Goal: Information Seeking & Learning: Learn about a topic

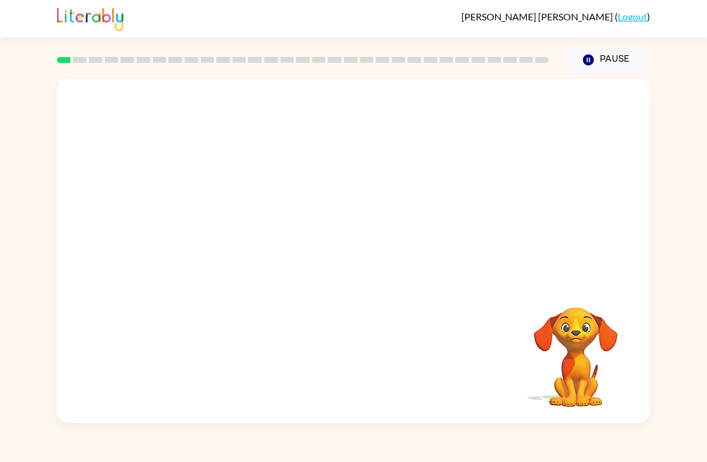
click at [207, 231] on video "Your browser must support playing .mp4 files to use Literably. Please try using…" at bounding box center [353, 180] width 593 height 203
click at [352, 274] on div at bounding box center [353, 257] width 77 height 44
click at [380, 258] on div at bounding box center [353, 257] width 77 height 44
click at [356, 266] on div at bounding box center [353, 257] width 77 height 44
click at [374, 259] on button "button" at bounding box center [353, 257] width 77 height 44
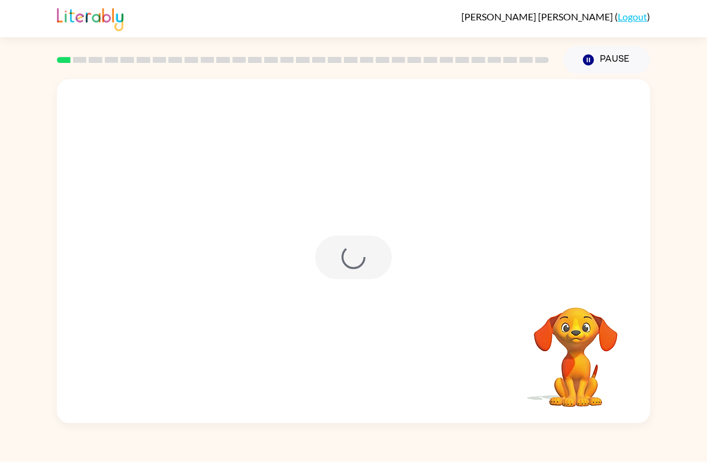
click at [374, 259] on div at bounding box center [353, 257] width 77 height 44
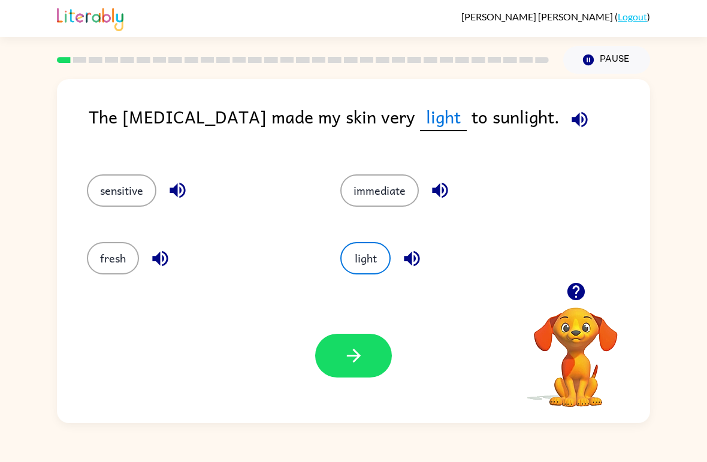
click at [380, 351] on button "button" at bounding box center [353, 356] width 77 height 44
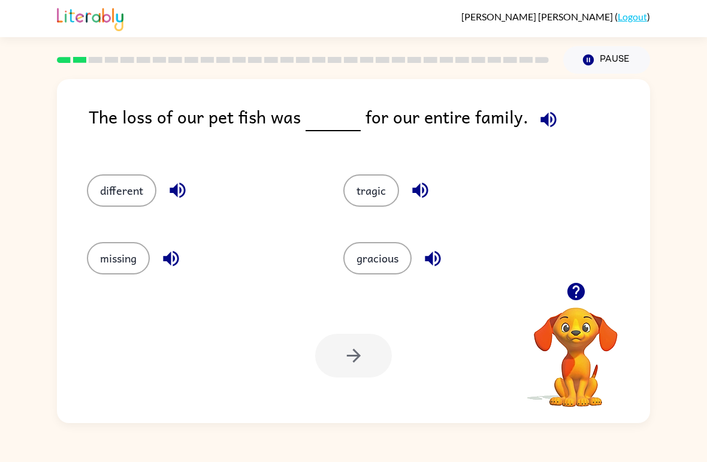
click at [375, 249] on button "gracious" at bounding box center [377, 258] width 68 height 32
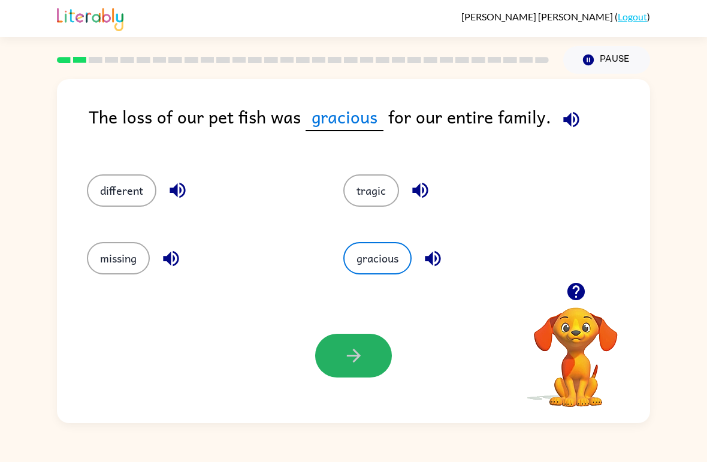
click at [350, 358] on icon "button" at bounding box center [353, 355] width 21 height 21
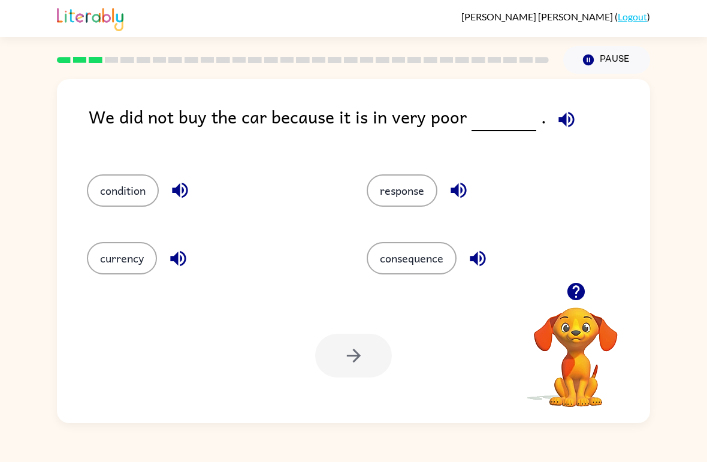
click at [140, 180] on button "condition" at bounding box center [123, 190] width 72 height 32
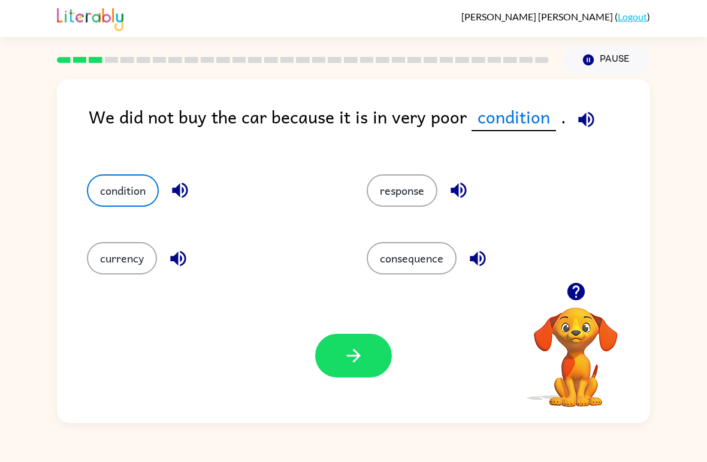
click at [343, 363] on icon "button" at bounding box center [353, 355] width 21 height 21
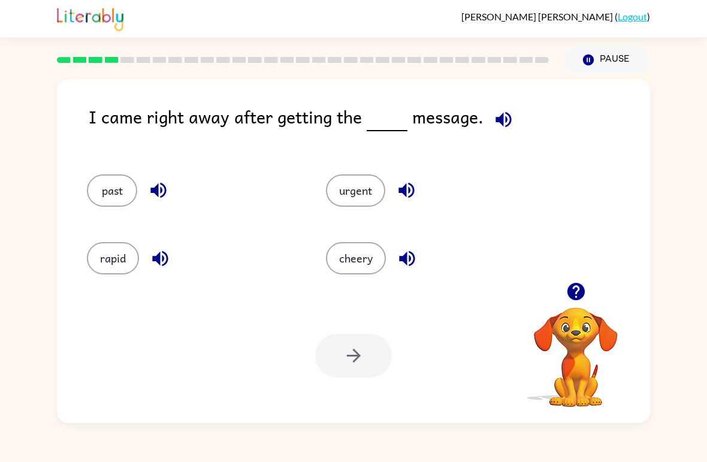
click at [114, 266] on button "rapid" at bounding box center [113, 258] width 52 height 32
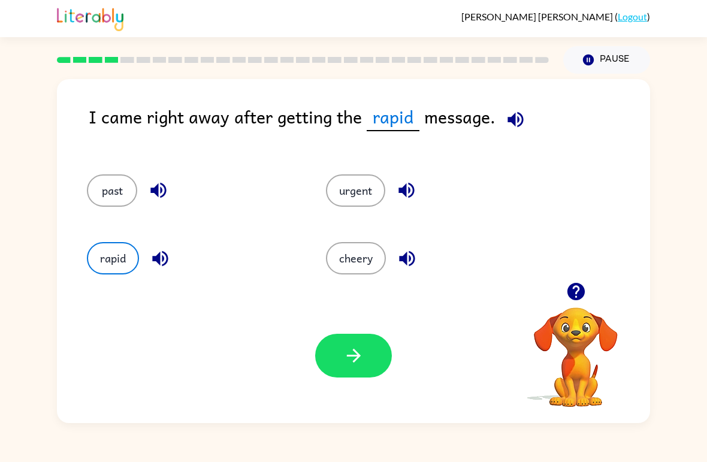
click at [363, 368] on button "button" at bounding box center [353, 356] width 77 height 44
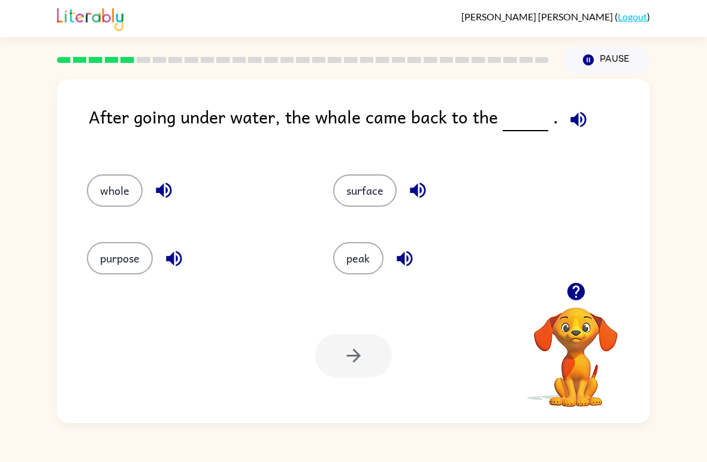
click at [385, 177] on button "surface" at bounding box center [364, 190] width 63 height 32
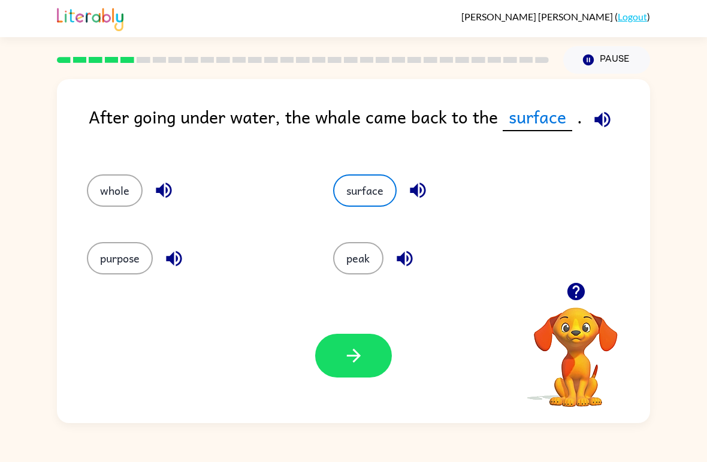
click at [341, 374] on button "button" at bounding box center [353, 356] width 77 height 44
click at [369, 354] on div at bounding box center [353, 356] width 77 height 44
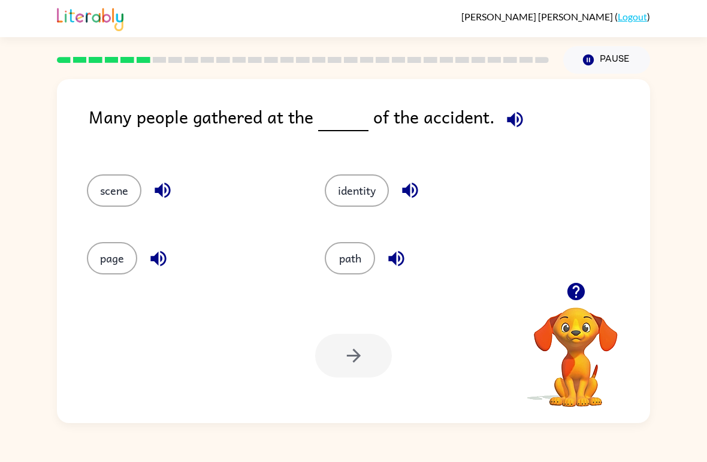
click at [111, 269] on button "page" at bounding box center [112, 258] width 50 height 32
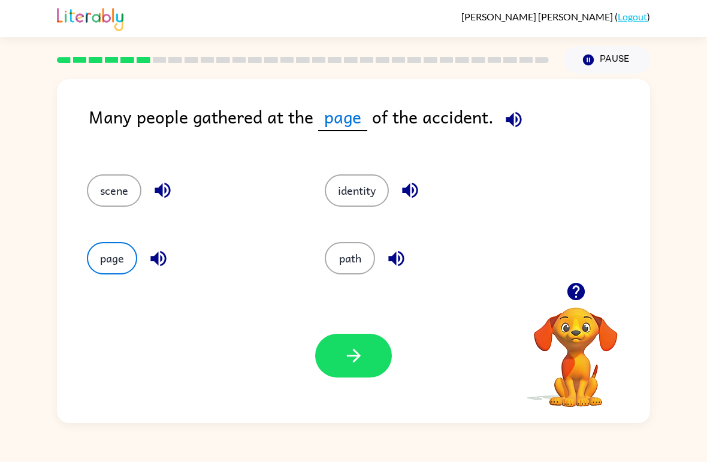
click at [340, 337] on button "button" at bounding box center [353, 356] width 77 height 44
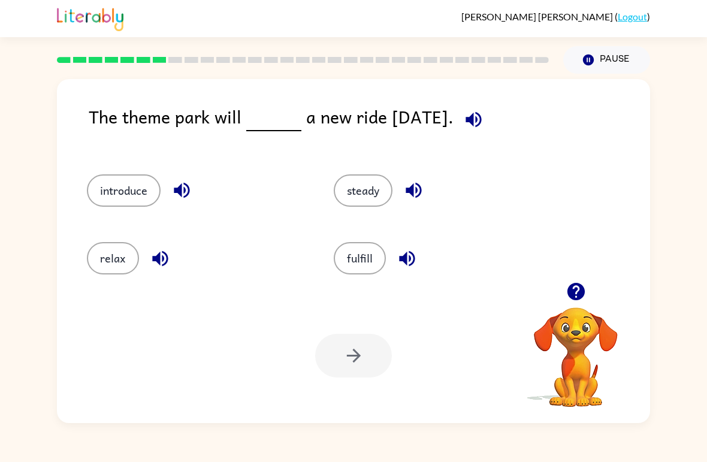
click at [368, 187] on button "steady" at bounding box center [363, 190] width 59 height 32
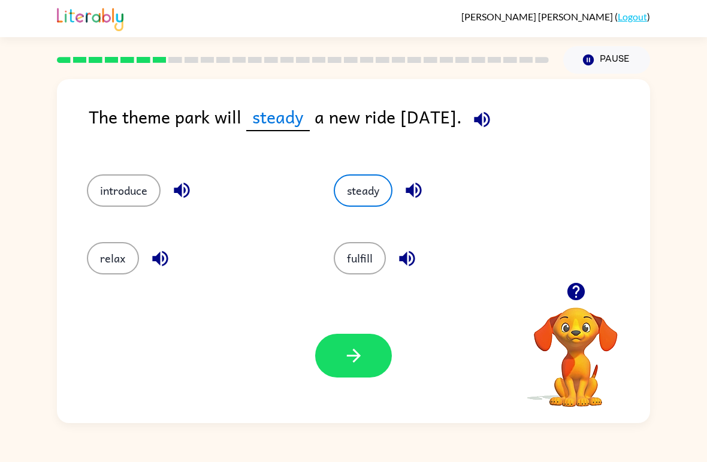
click at [350, 355] on icon "button" at bounding box center [353, 355] width 21 height 21
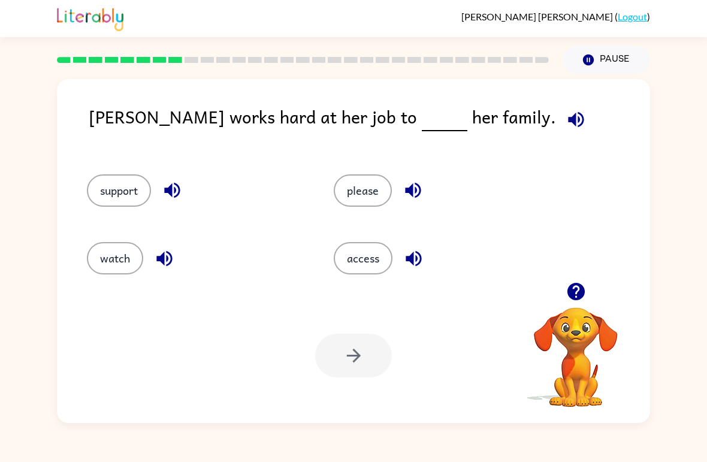
click at [131, 176] on button "support" at bounding box center [119, 190] width 64 height 32
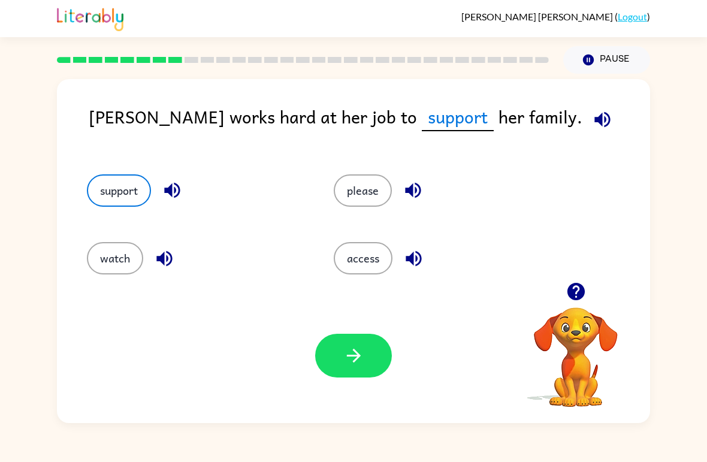
click at [346, 353] on icon "button" at bounding box center [353, 355] width 21 height 21
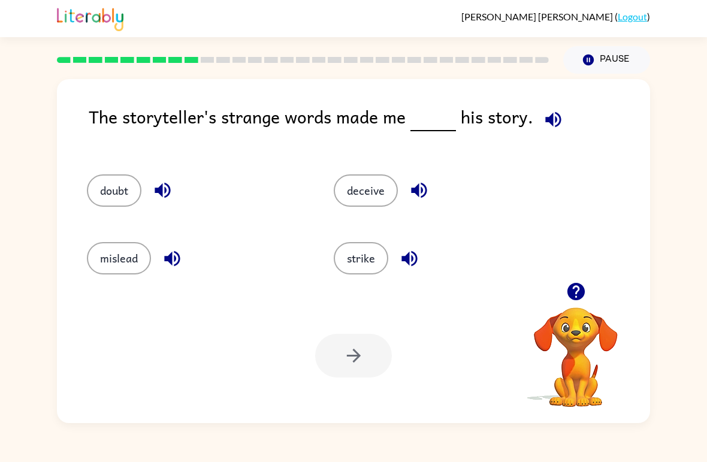
click at [360, 197] on button "deceive" at bounding box center [366, 190] width 64 height 32
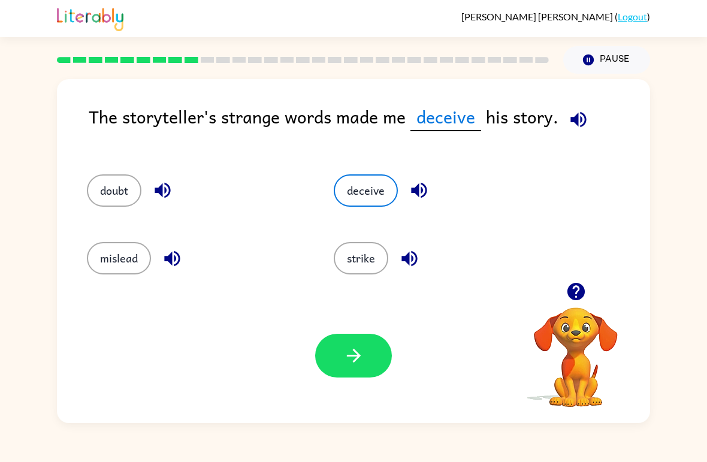
click at [366, 353] on button "button" at bounding box center [353, 356] width 77 height 44
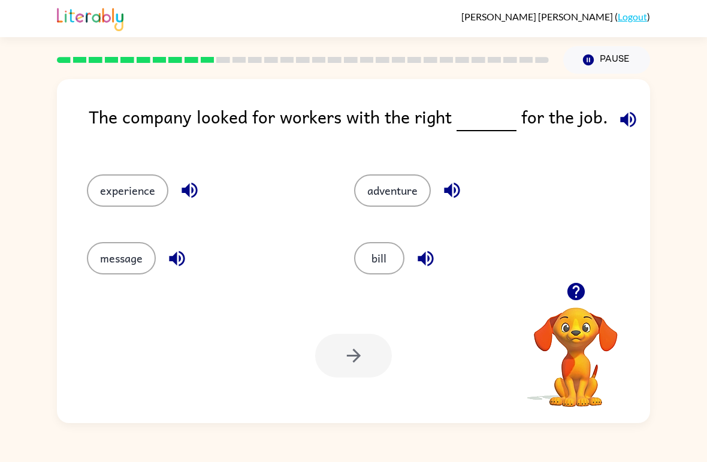
click at [147, 179] on button "experience" at bounding box center [127, 190] width 81 height 32
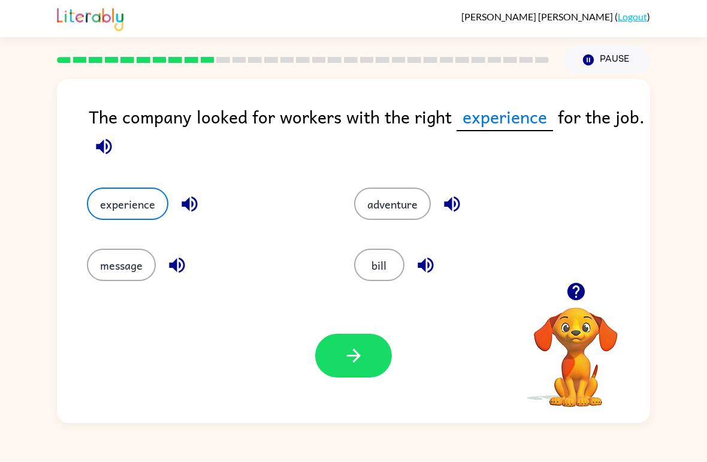
click at [378, 279] on button "bill" at bounding box center [379, 265] width 50 height 32
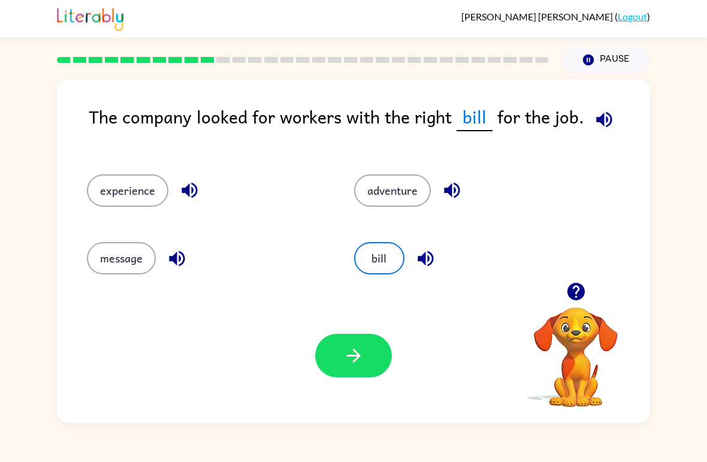
click at [354, 349] on icon "button" at bounding box center [353, 355] width 21 height 21
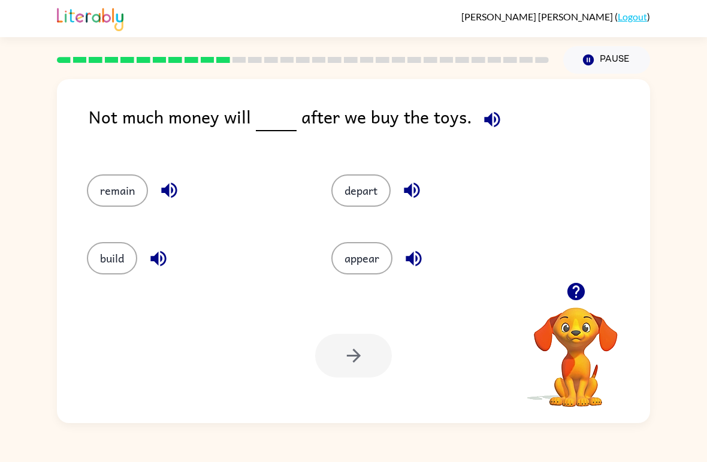
click at [370, 261] on button "appear" at bounding box center [361, 258] width 61 height 32
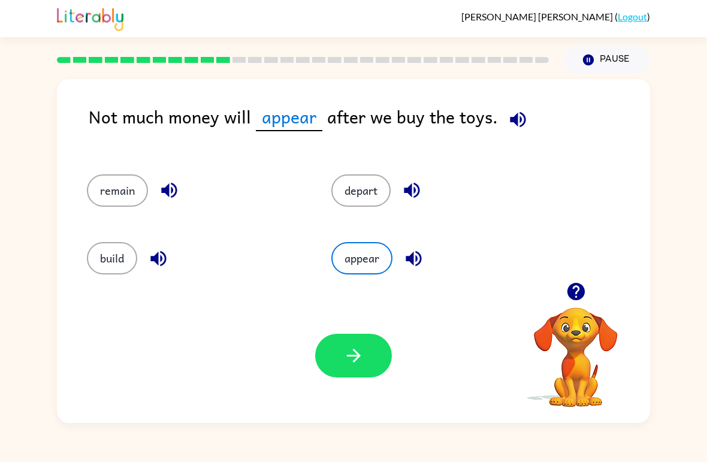
click at [129, 196] on button "remain" at bounding box center [117, 190] width 61 height 32
click at [355, 195] on button "depart" at bounding box center [360, 190] width 59 height 32
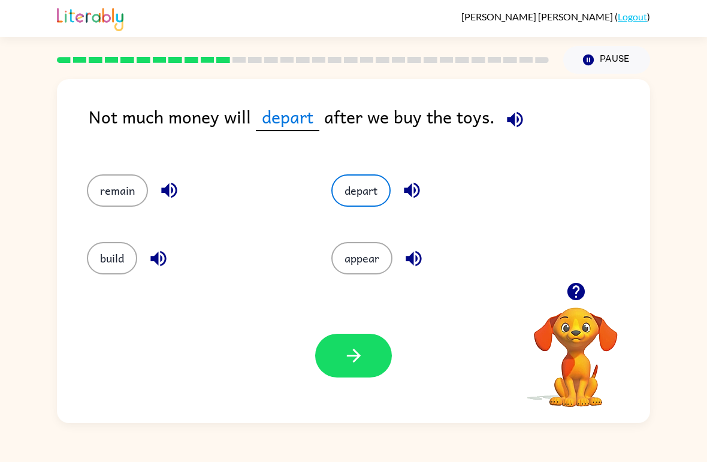
click at [355, 337] on button "button" at bounding box center [353, 356] width 77 height 44
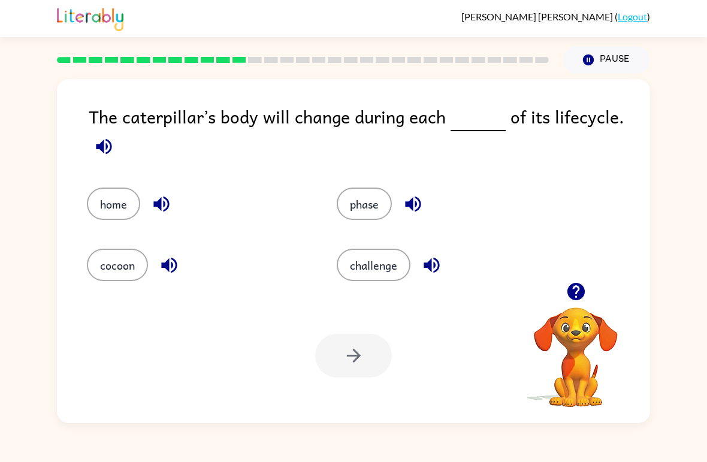
click at [368, 195] on button "phase" at bounding box center [364, 203] width 55 height 32
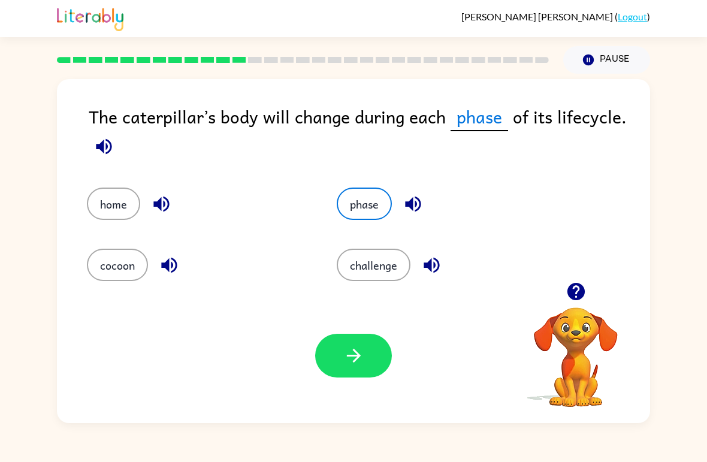
click at [328, 358] on button "button" at bounding box center [353, 356] width 77 height 44
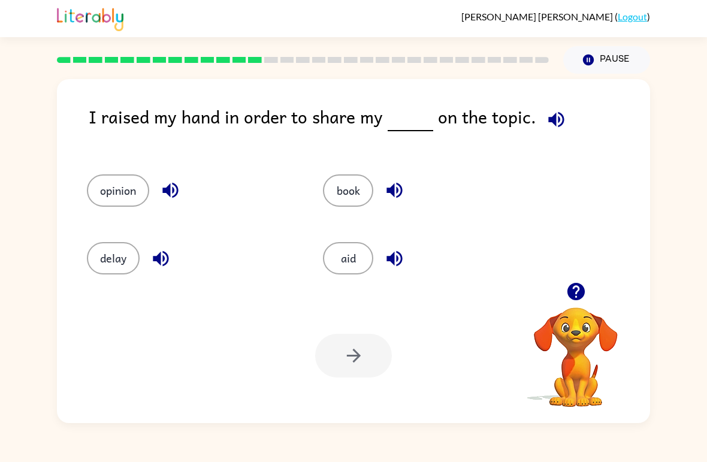
click at [344, 193] on button "book" at bounding box center [348, 190] width 50 height 32
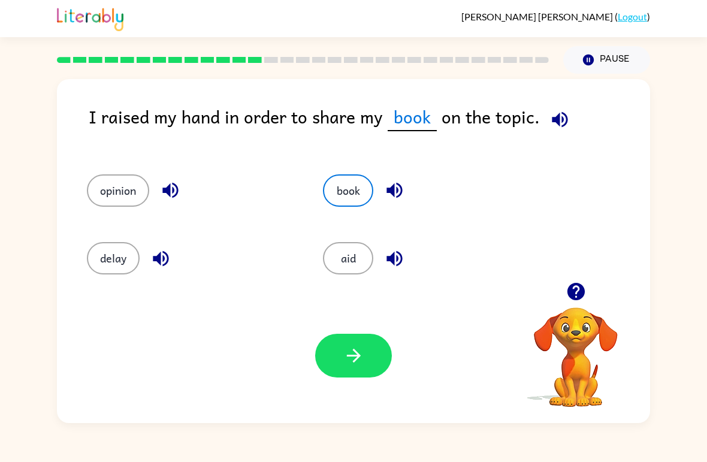
click at [349, 362] on icon "button" at bounding box center [353, 355] width 21 height 21
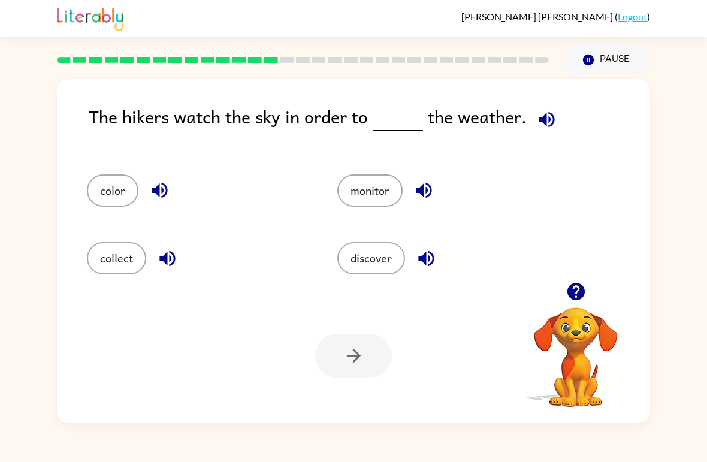
click at [374, 256] on button "discover" at bounding box center [371, 258] width 68 height 32
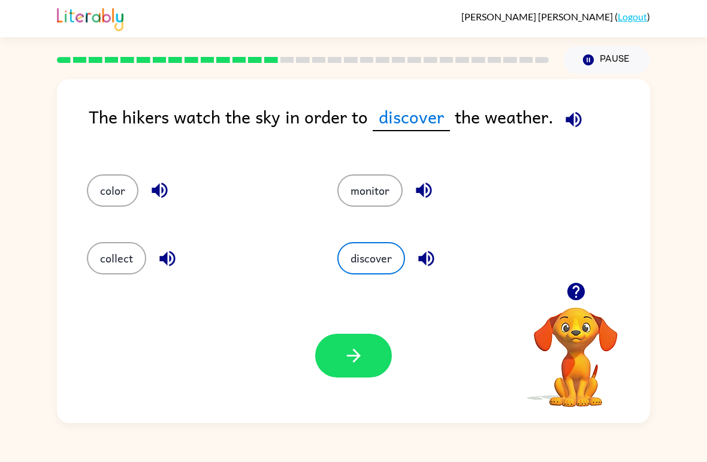
click at [356, 340] on button "button" at bounding box center [353, 356] width 77 height 44
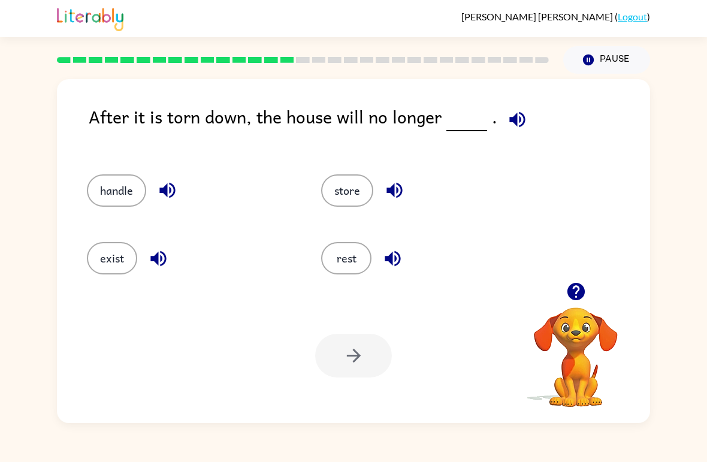
click at [348, 257] on button "rest" at bounding box center [346, 258] width 50 height 32
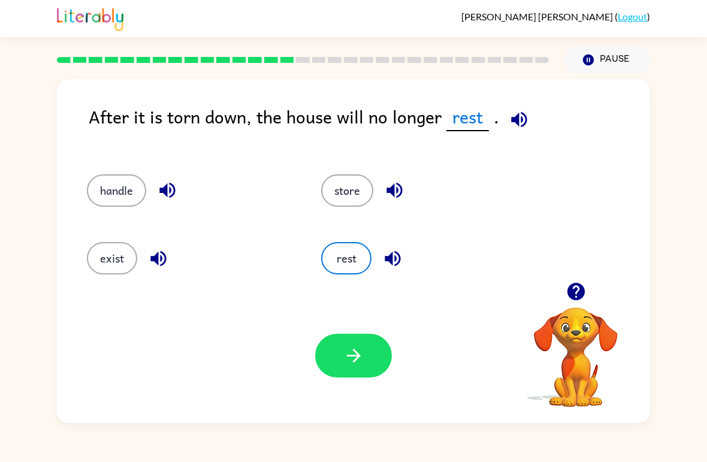
click at [345, 353] on icon "button" at bounding box center [353, 355] width 21 height 21
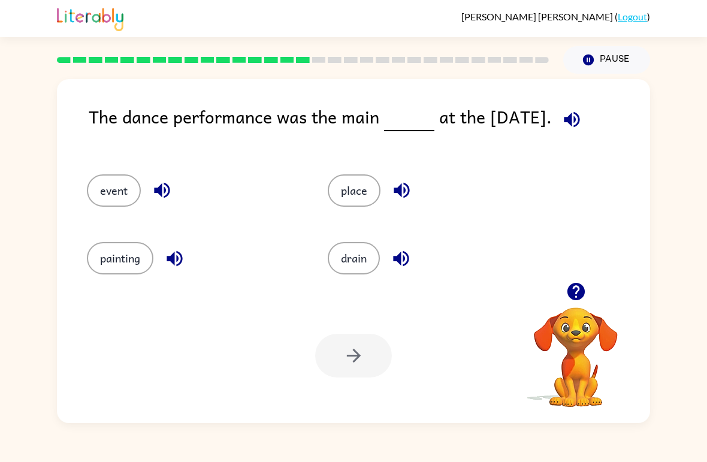
click at [125, 193] on button "event" at bounding box center [114, 190] width 54 height 32
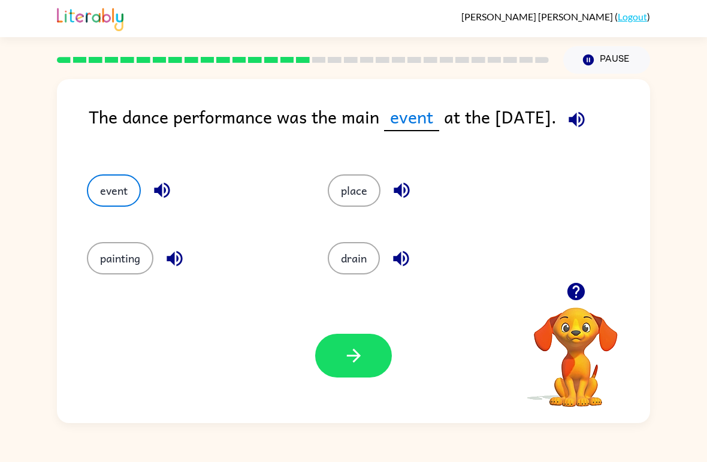
click at [370, 343] on button "button" at bounding box center [353, 356] width 77 height 44
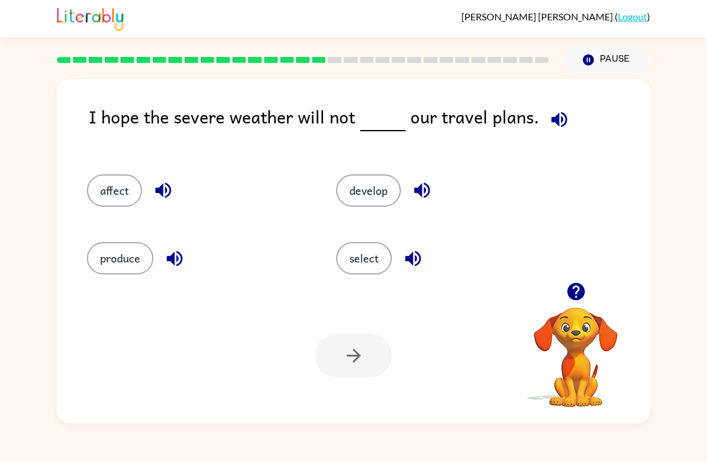
click at [125, 178] on button "affect" at bounding box center [114, 190] width 55 height 32
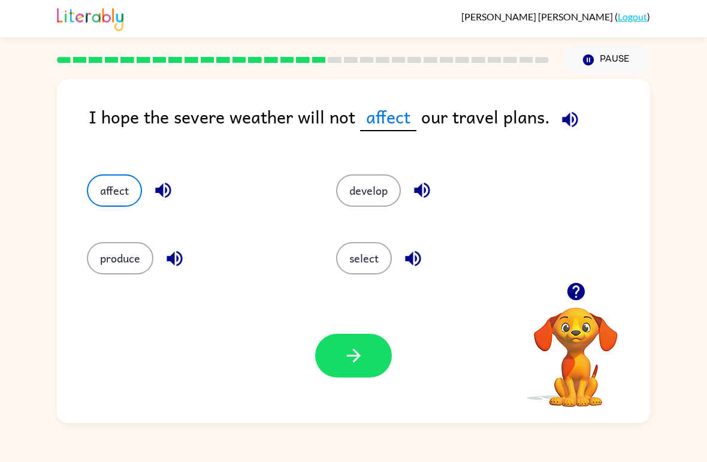
click at [330, 356] on button "button" at bounding box center [353, 356] width 77 height 44
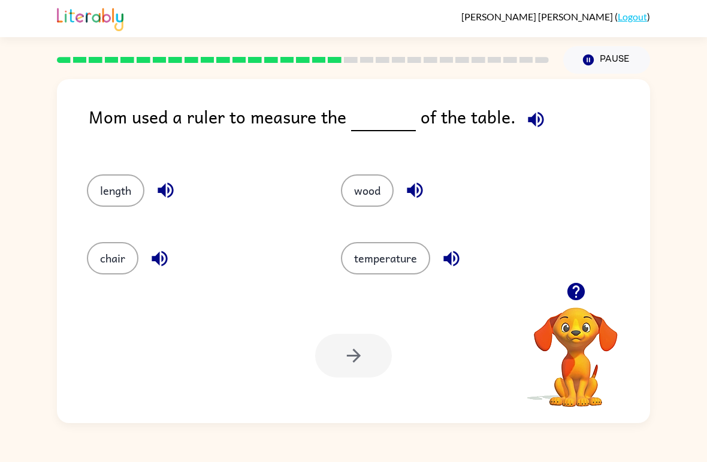
click at [371, 184] on button "wood" at bounding box center [367, 190] width 53 height 32
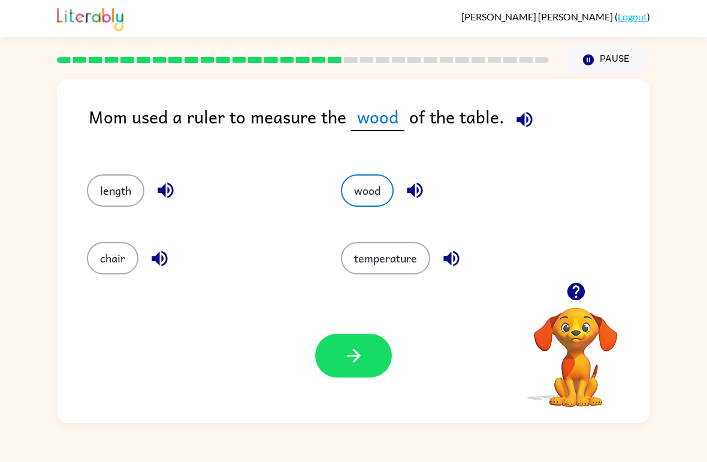
click at [343, 357] on icon "button" at bounding box center [353, 355] width 21 height 21
click at [343, 349] on div at bounding box center [353, 356] width 77 height 44
click at [353, 362] on div at bounding box center [353, 356] width 77 height 44
click at [379, 190] on button "wood" at bounding box center [367, 190] width 53 height 32
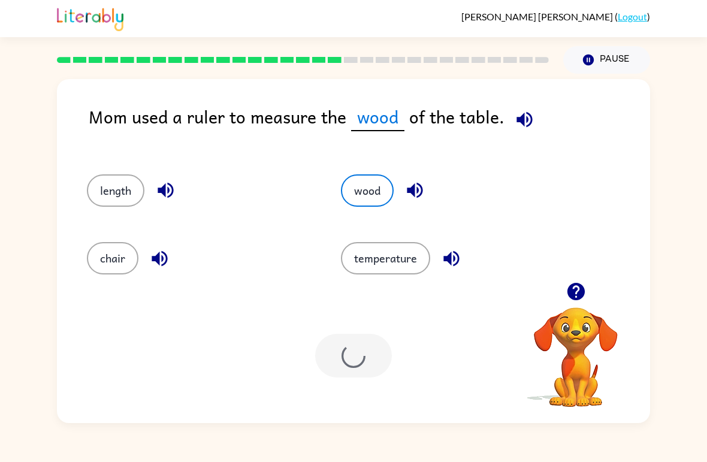
click at [375, 193] on button "wood" at bounding box center [367, 190] width 53 height 32
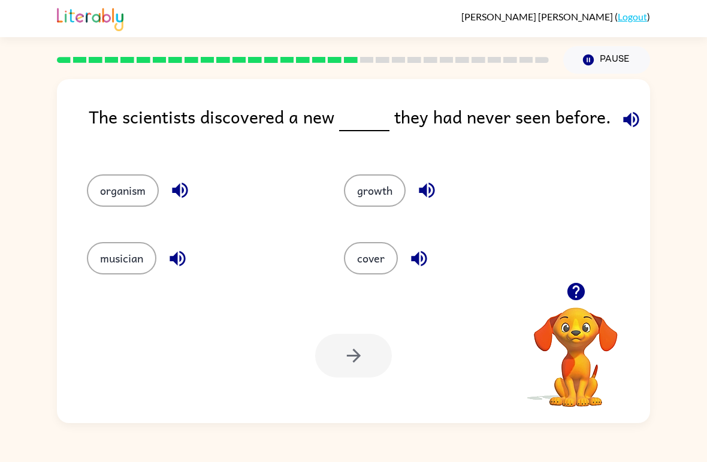
click at [127, 178] on button "organism" at bounding box center [123, 190] width 72 height 32
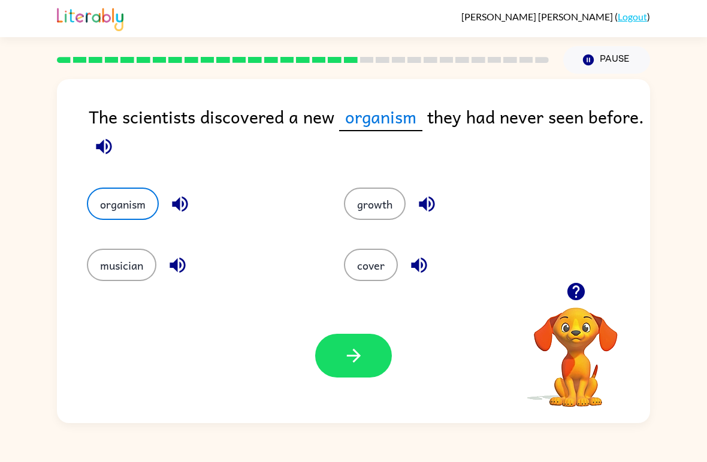
click at [363, 372] on button "button" at bounding box center [353, 356] width 77 height 44
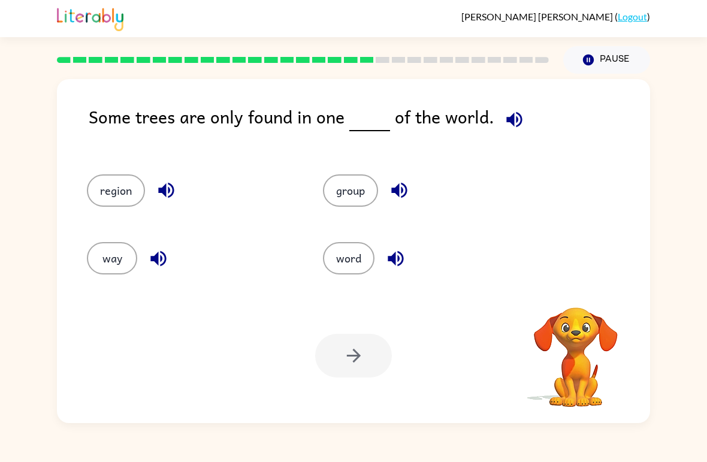
click at [123, 190] on button "region" at bounding box center [116, 190] width 58 height 32
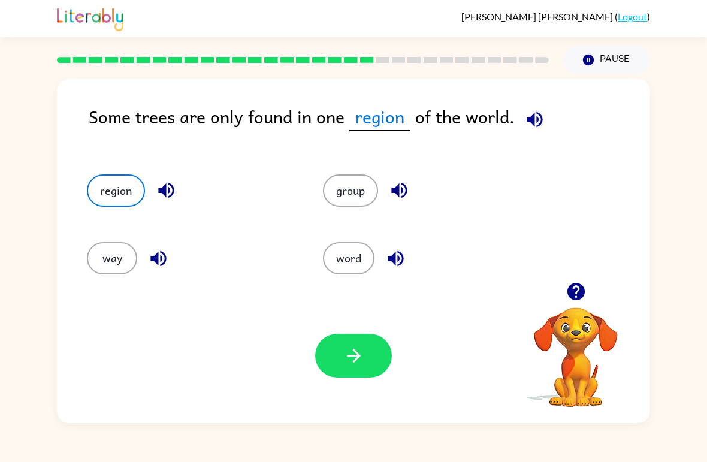
click at [358, 199] on button "group" at bounding box center [350, 190] width 55 height 32
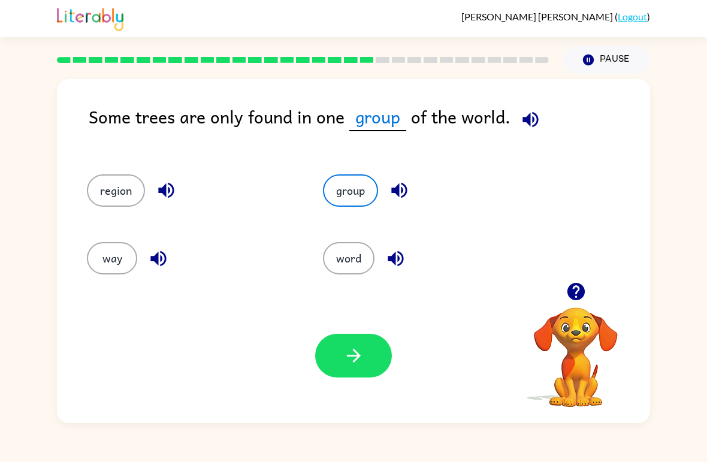
click at [94, 282] on div "way" at bounding box center [182, 253] width 236 height 68
click at [347, 251] on button "word" at bounding box center [349, 258] width 52 height 32
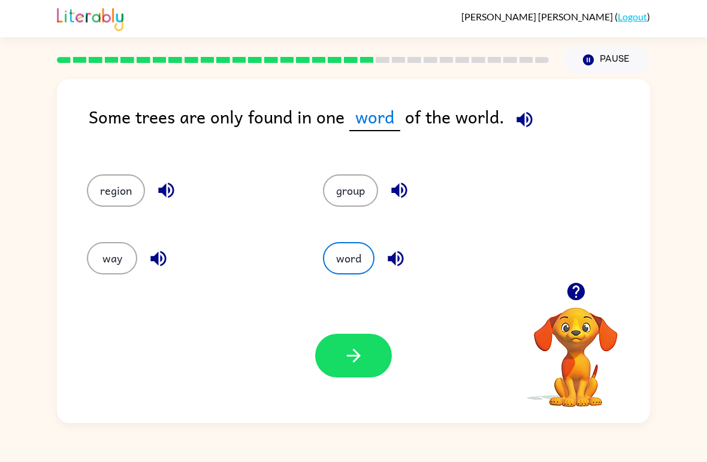
click at [74, 265] on div "way" at bounding box center [182, 253] width 236 height 68
click at [107, 261] on button "way" at bounding box center [112, 258] width 50 height 32
click at [117, 194] on button "region" at bounding box center [116, 190] width 58 height 32
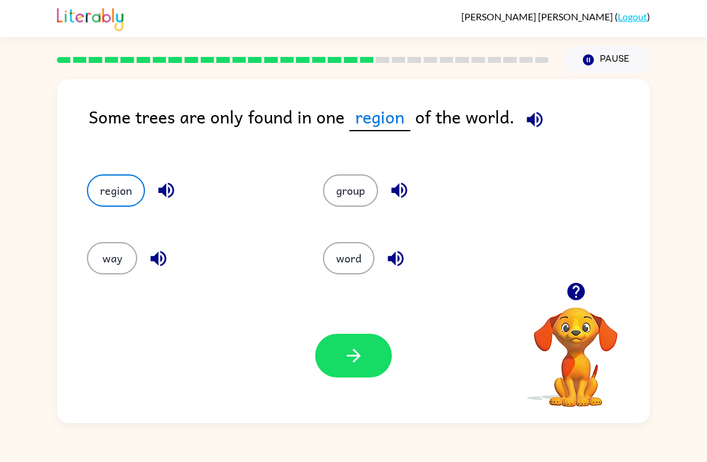
click at [356, 187] on button "group" at bounding box center [350, 190] width 55 height 32
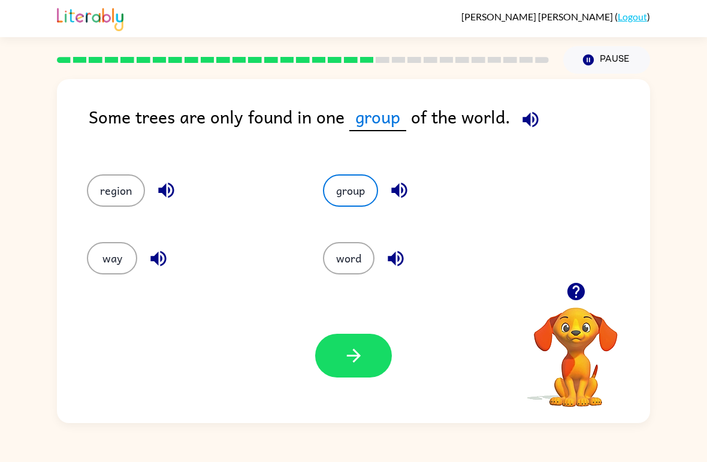
click at [339, 372] on button "button" at bounding box center [353, 356] width 77 height 44
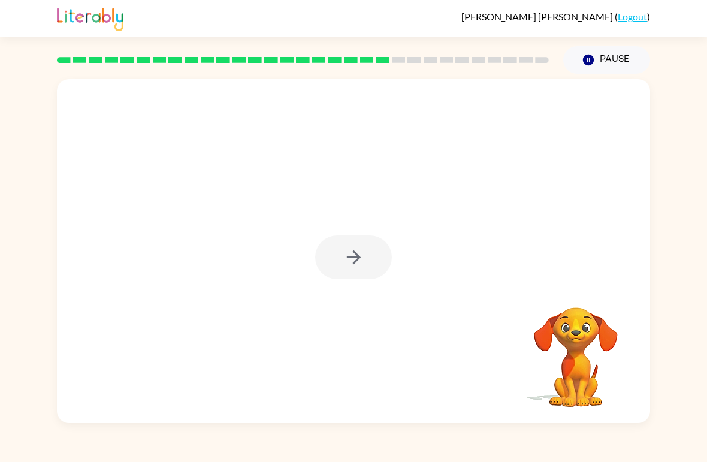
click at [341, 256] on div at bounding box center [353, 257] width 77 height 44
click at [348, 247] on div at bounding box center [353, 257] width 77 height 44
click at [355, 261] on icon "button" at bounding box center [353, 257] width 21 height 21
click at [370, 259] on div at bounding box center [353, 257] width 77 height 44
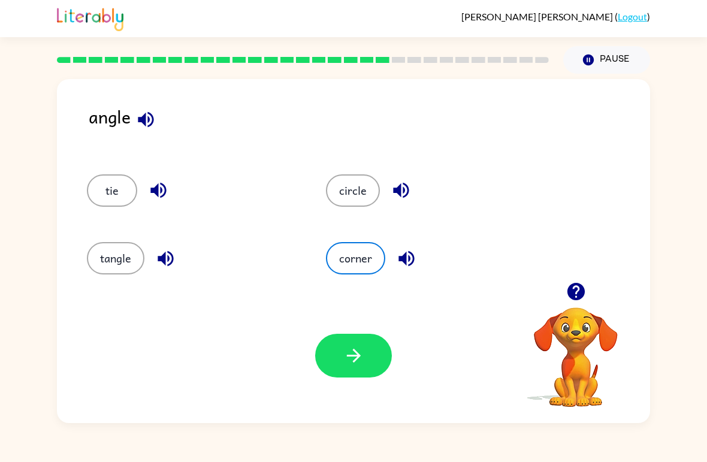
click at [352, 184] on button "circle" at bounding box center [353, 190] width 54 height 32
click at [365, 359] on button "button" at bounding box center [353, 356] width 77 height 44
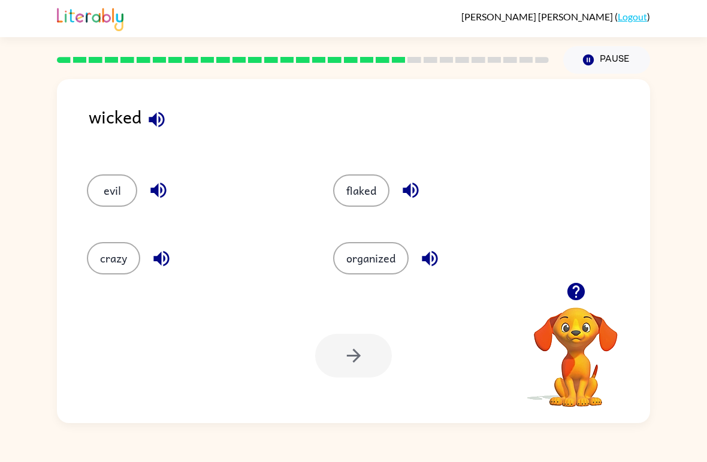
click at [117, 255] on button "crazy" at bounding box center [113, 258] width 53 height 32
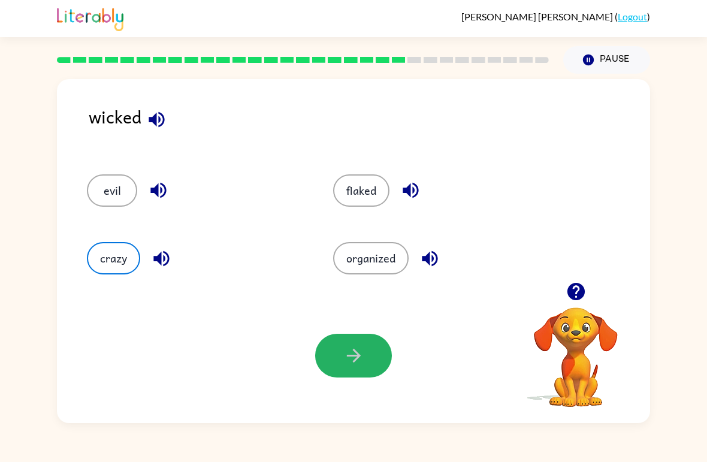
click at [373, 376] on button "button" at bounding box center [353, 356] width 77 height 44
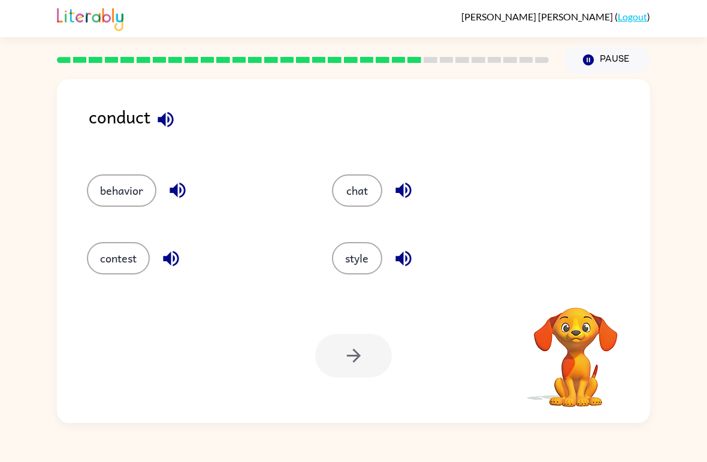
click at [375, 348] on div at bounding box center [353, 356] width 77 height 44
click at [132, 182] on button "behavior" at bounding box center [121, 190] width 69 height 32
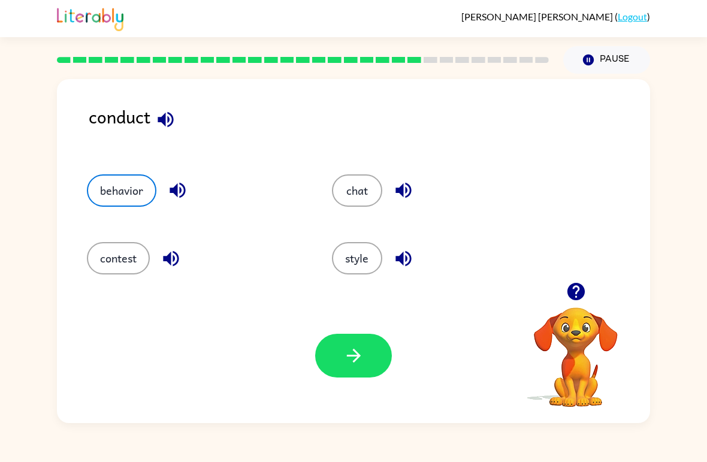
click at [336, 341] on button "button" at bounding box center [353, 356] width 77 height 44
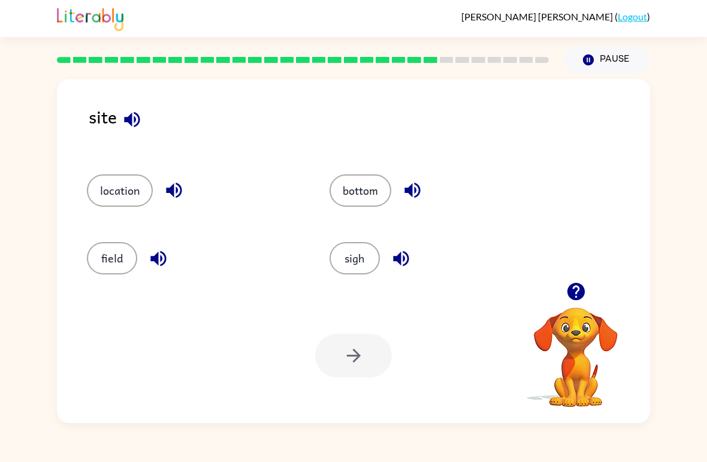
click at [368, 260] on button "sigh" at bounding box center [354, 258] width 50 height 32
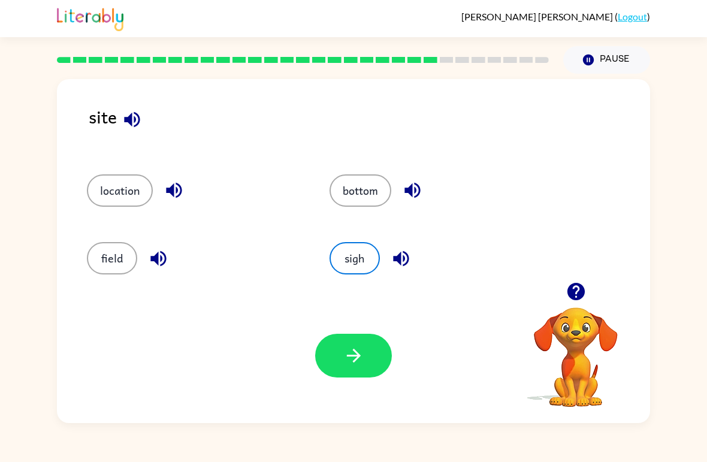
click at [354, 342] on button "button" at bounding box center [353, 356] width 77 height 44
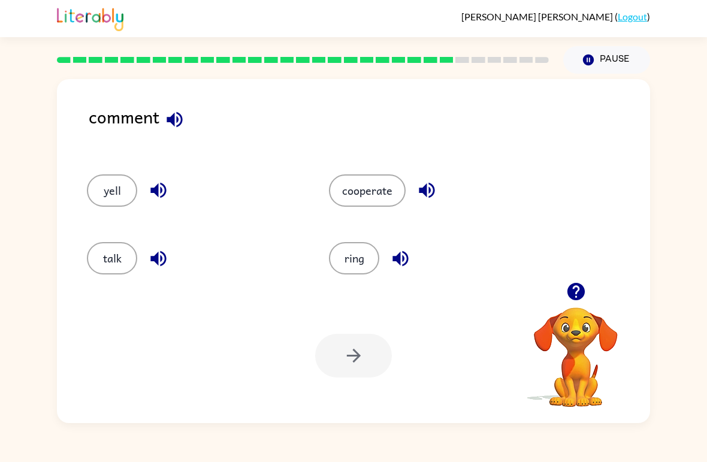
click at [118, 262] on button "talk" at bounding box center [112, 258] width 50 height 32
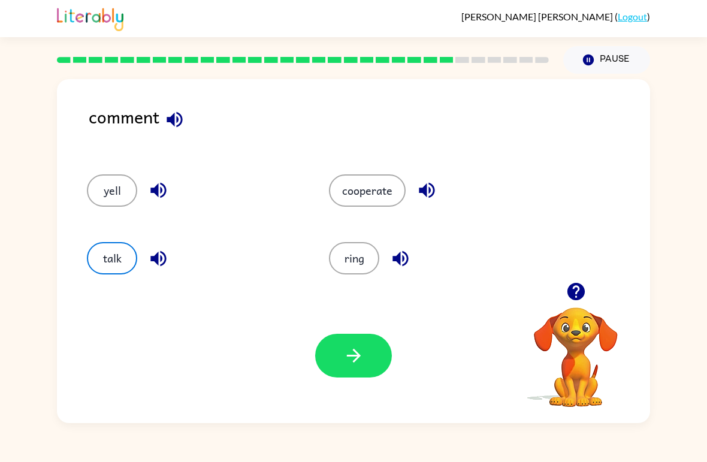
click at [352, 356] on icon "button" at bounding box center [353, 356] width 14 height 14
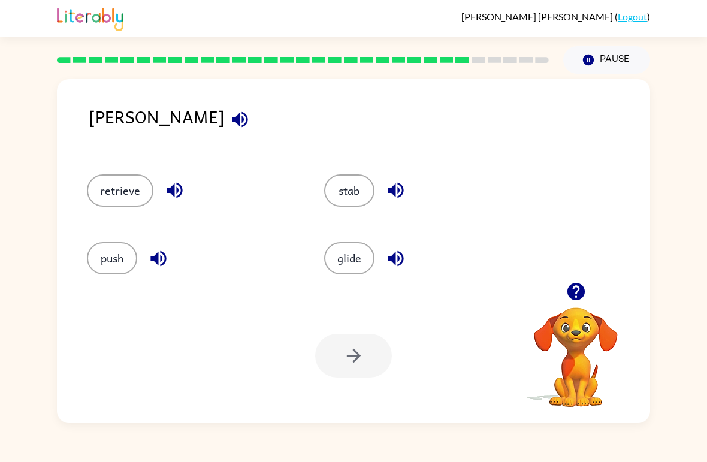
click at [140, 197] on button "retrieve" at bounding box center [120, 190] width 66 height 32
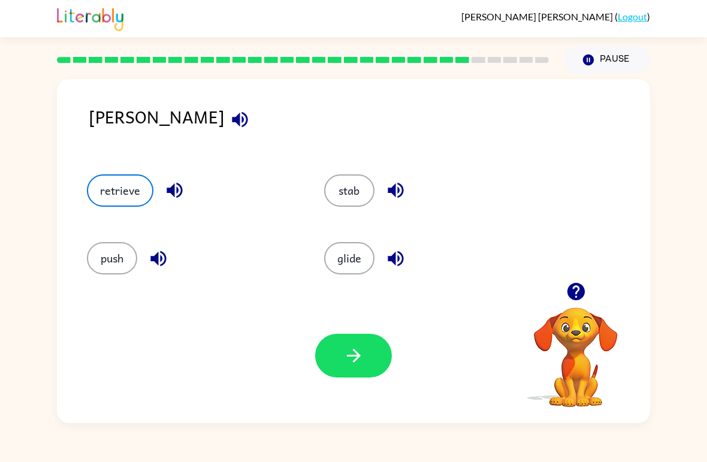
click at [340, 369] on button "button" at bounding box center [353, 356] width 77 height 44
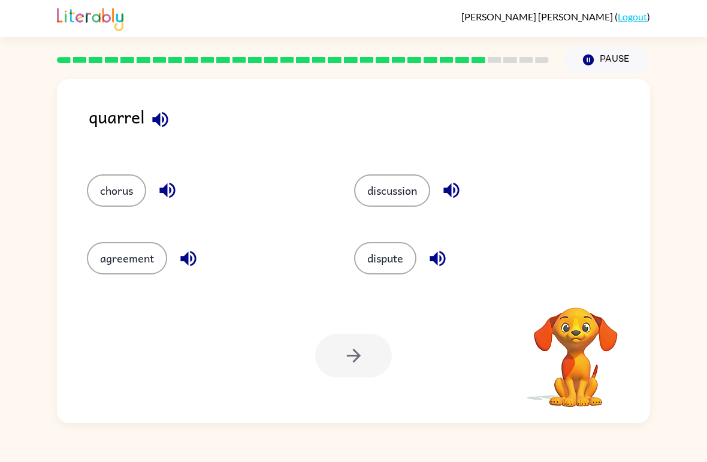
click at [392, 265] on button "dispute" at bounding box center [385, 258] width 62 height 32
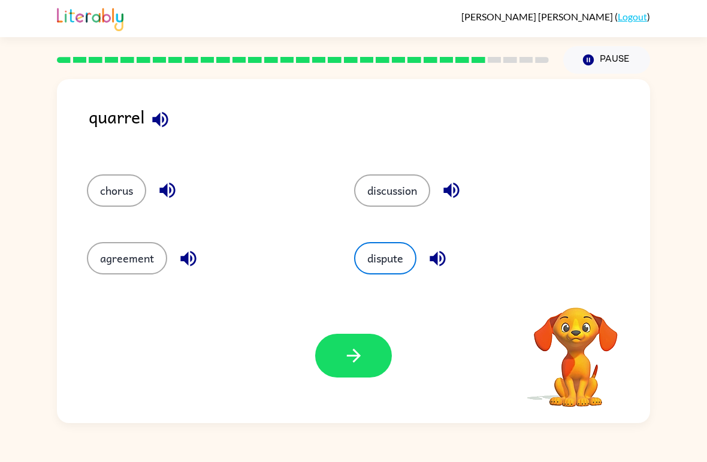
click at [356, 346] on icon "button" at bounding box center [353, 355] width 21 height 21
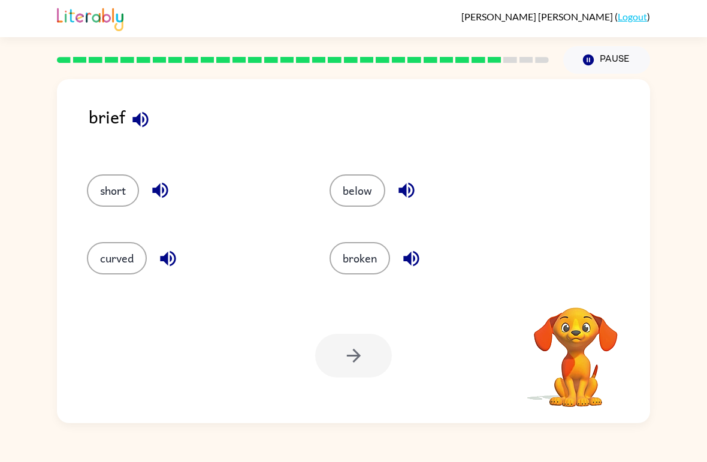
click at [134, 126] on icon "button" at bounding box center [140, 119] width 21 height 21
click at [123, 128] on div "brief" at bounding box center [369, 126] width 561 height 47
click at [141, 120] on icon "button" at bounding box center [140, 119] width 21 height 21
click at [135, 110] on icon "button" at bounding box center [140, 119] width 21 height 21
click at [141, 128] on icon "button" at bounding box center [140, 119] width 21 height 21
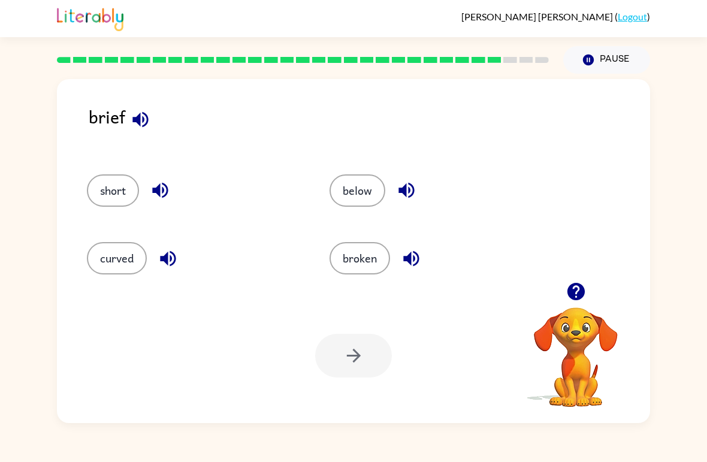
click at [149, 124] on icon "button" at bounding box center [140, 119] width 21 height 21
click at [140, 117] on icon "button" at bounding box center [140, 119] width 16 height 16
click at [141, 125] on icon "button" at bounding box center [140, 119] width 21 height 21
click at [140, 119] on icon "button" at bounding box center [140, 119] width 16 height 16
click at [142, 113] on icon "button" at bounding box center [140, 119] width 21 height 21
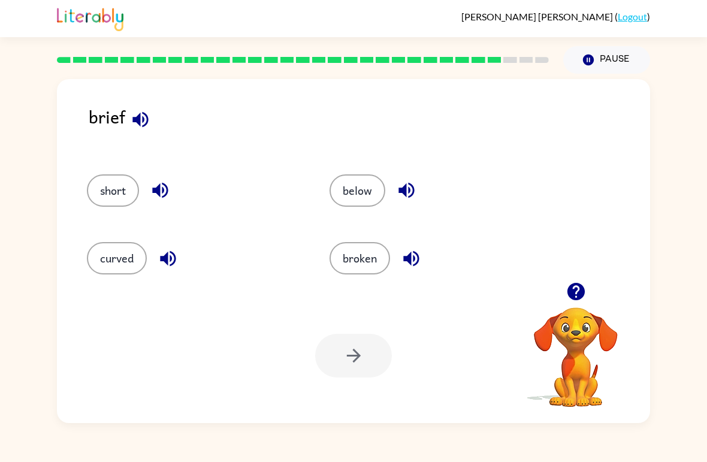
click at [142, 120] on icon "button" at bounding box center [140, 119] width 21 height 21
click at [132, 115] on icon "button" at bounding box center [140, 119] width 21 height 21
click at [149, 112] on icon "button" at bounding box center [140, 119] width 21 height 21
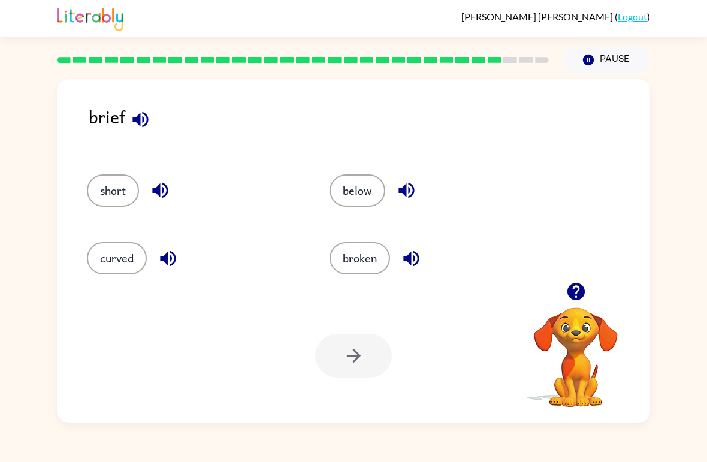
click at [146, 123] on icon "button" at bounding box center [140, 119] width 16 height 16
click at [138, 118] on icon "button" at bounding box center [140, 119] width 16 height 16
click at [138, 117] on icon "button" at bounding box center [140, 119] width 16 height 16
click at [144, 119] on icon "button" at bounding box center [140, 119] width 21 height 21
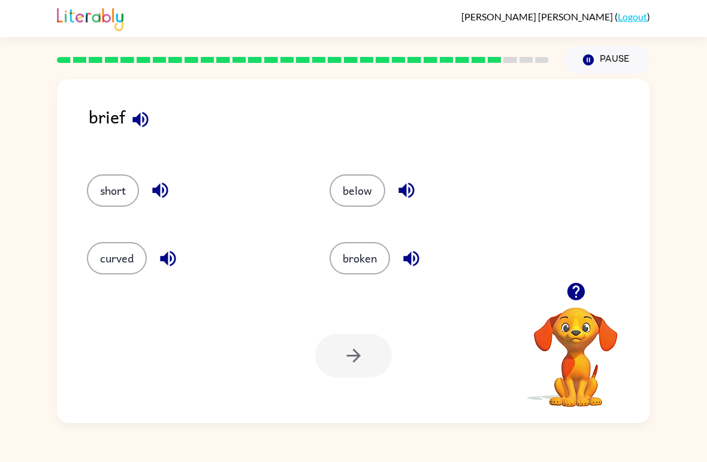
click at [143, 128] on icon "button" at bounding box center [140, 119] width 21 height 21
click at [155, 116] on button "button" at bounding box center [140, 119] width 31 height 31
click at [123, 253] on button "curved" at bounding box center [117, 258] width 60 height 32
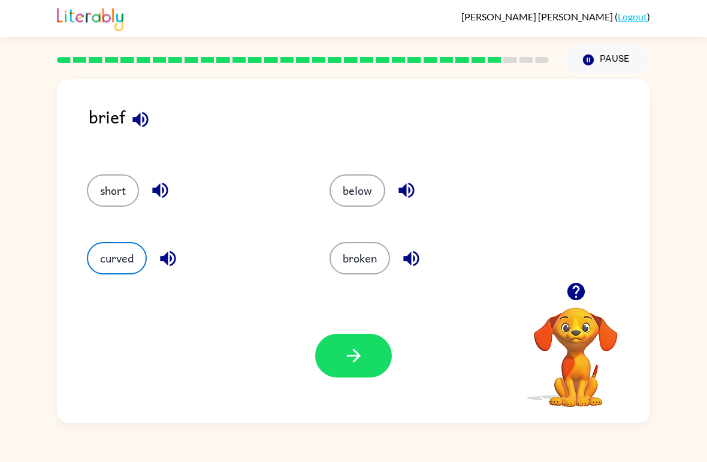
click at [365, 362] on button "button" at bounding box center [353, 356] width 77 height 44
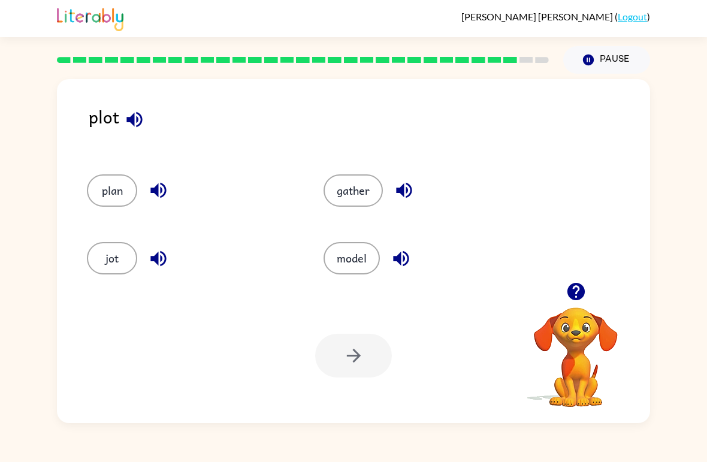
click at [358, 265] on button "model" at bounding box center [351, 258] width 56 height 32
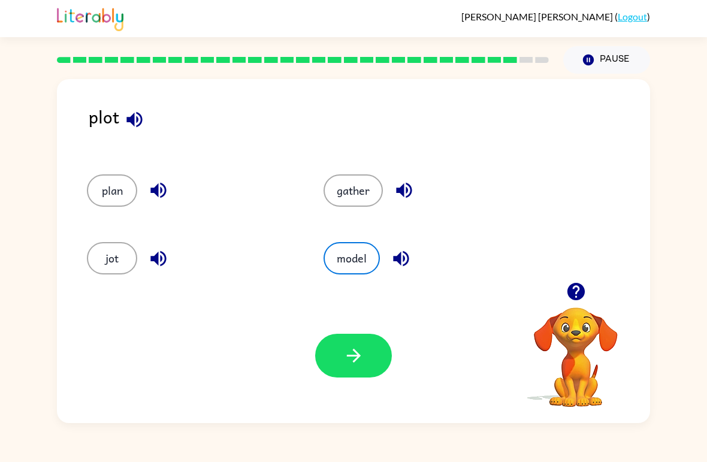
click at [359, 342] on button "button" at bounding box center [353, 356] width 77 height 44
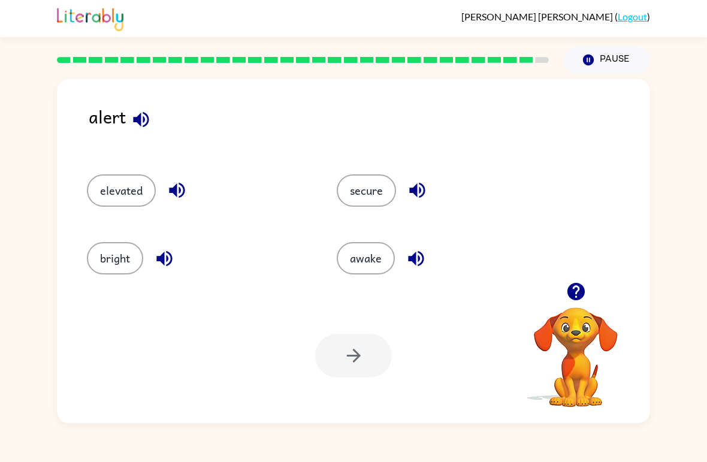
click at [381, 191] on button "secure" at bounding box center [366, 190] width 59 height 32
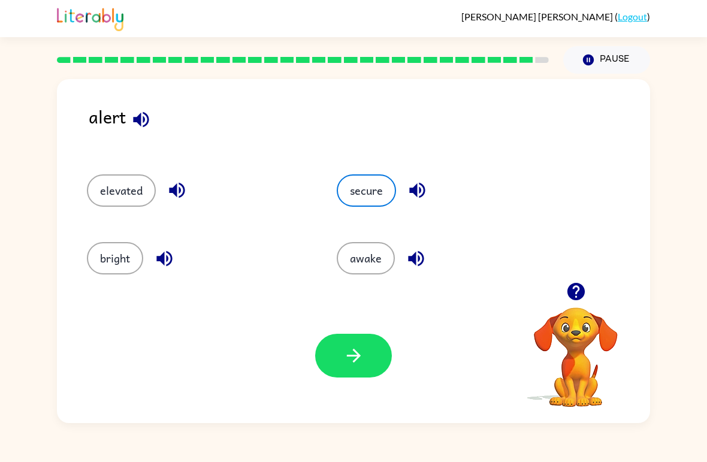
click at [358, 356] on icon "button" at bounding box center [353, 356] width 14 height 14
click at [382, 336] on div at bounding box center [353, 356] width 77 height 44
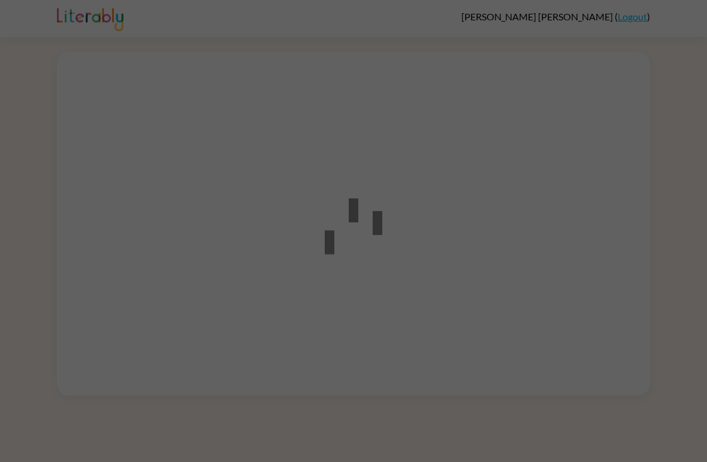
click at [664, 198] on div at bounding box center [353, 231] width 707 height 462
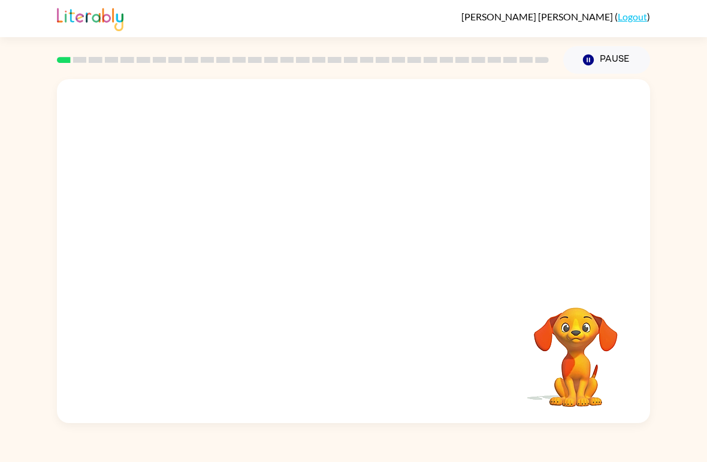
click at [325, 184] on video "Your browser must support playing .mp4 files to use Literably. Please try using…" at bounding box center [353, 180] width 593 height 203
click at [322, 186] on video "Your browser must support playing .mp4 files to use Literably. Please try using…" at bounding box center [353, 180] width 593 height 203
click at [383, 222] on video "Your browser must support playing .mp4 files to use Literably. Please try using…" at bounding box center [353, 180] width 593 height 203
click at [322, 188] on video "Your browser must support playing .mp4 files to use Literably. Please try using…" at bounding box center [353, 180] width 593 height 203
click at [501, 153] on video "Your browser must support playing .mp4 files to use Literably. Please try using…" at bounding box center [353, 180] width 593 height 203
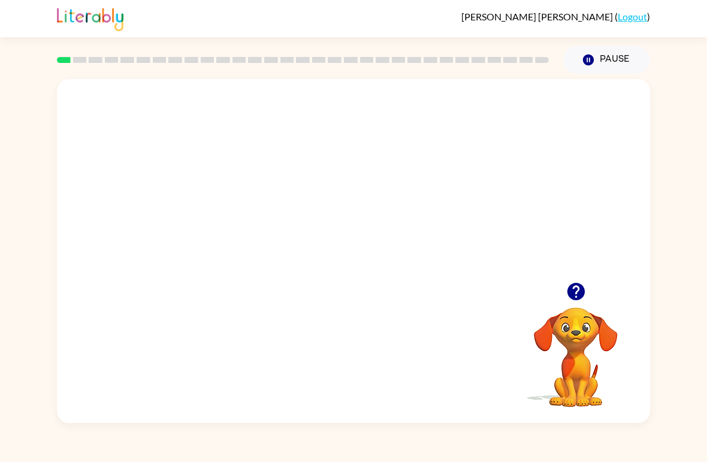
click at [501, 153] on video "Your browser must support playing .mp4 files to use Literably. Please try using…" at bounding box center [353, 180] width 593 height 203
click at [497, 157] on div at bounding box center [353, 251] width 593 height 344
click at [368, 243] on div at bounding box center [353, 257] width 77 height 44
click at [391, 244] on div at bounding box center [353, 257] width 77 height 44
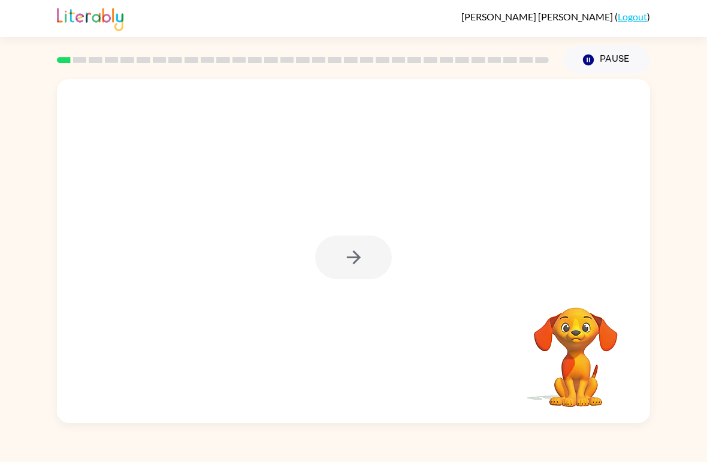
click at [390, 252] on div at bounding box center [353, 257] width 77 height 44
click at [373, 263] on div at bounding box center [353, 257] width 77 height 44
click at [359, 255] on div at bounding box center [353, 257] width 77 height 44
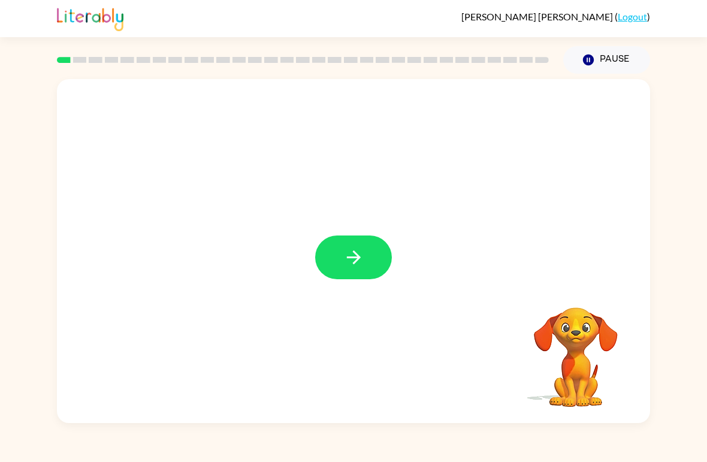
click at [359, 254] on icon "button" at bounding box center [353, 257] width 21 height 21
click at [365, 260] on div at bounding box center [353, 180] width 593 height 203
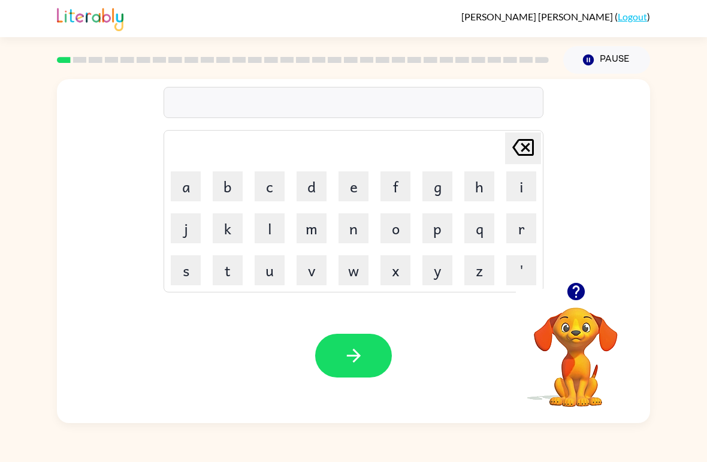
click at [231, 184] on button "b" at bounding box center [228, 186] width 30 height 30
click at [385, 233] on button "o" at bounding box center [395, 228] width 30 height 30
click at [516, 231] on button "r" at bounding box center [521, 228] width 30 height 30
click at [316, 183] on button "d" at bounding box center [311, 186] width 30 height 30
click at [360, 184] on button "e" at bounding box center [353, 186] width 30 height 30
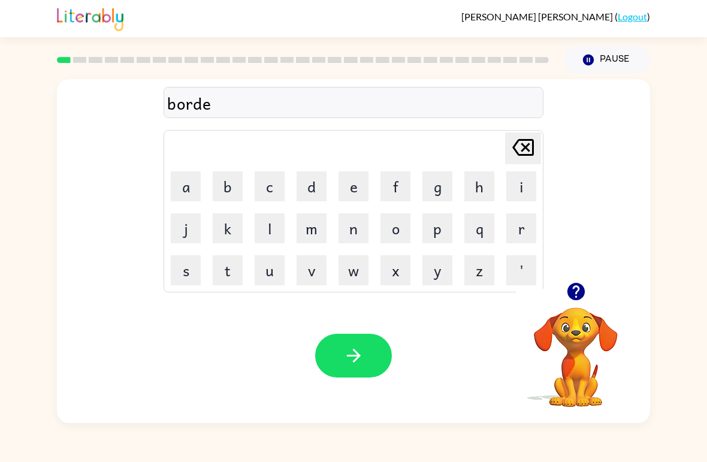
click at [534, 241] on button "r" at bounding box center [521, 228] width 30 height 30
click at [331, 364] on button "button" at bounding box center [353, 356] width 77 height 44
click at [266, 181] on button "c" at bounding box center [270, 186] width 30 height 30
click at [394, 232] on button "o" at bounding box center [395, 228] width 30 height 30
click at [278, 274] on button "u" at bounding box center [270, 270] width 30 height 30
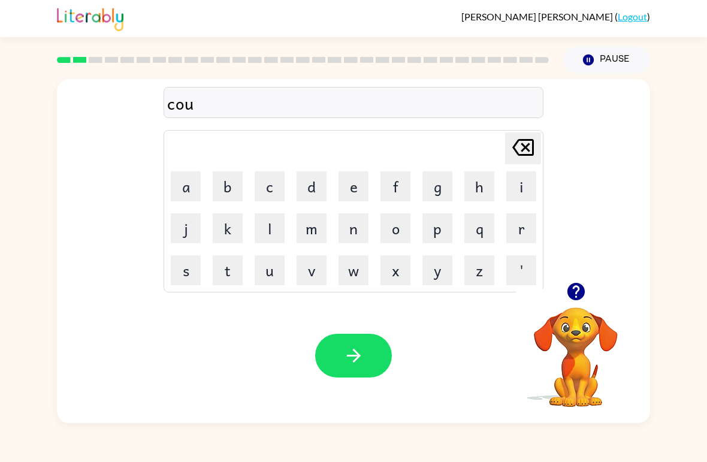
click at [219, 277] on button "t" at bounding box center [228, 270] width 30 height 30
click at [339, 368] on button "button" at bounding box center [353, 356] width 77 height 44
click at [280, 233] on button "l" at bounding box center [270, 228] width 30 height 30
click at [397, 232] on button "o" at bounding box center [395, 228] width 30 height 30
click at [238, 231] on button "k" at bounding box center [228, 228] width 30 height 30
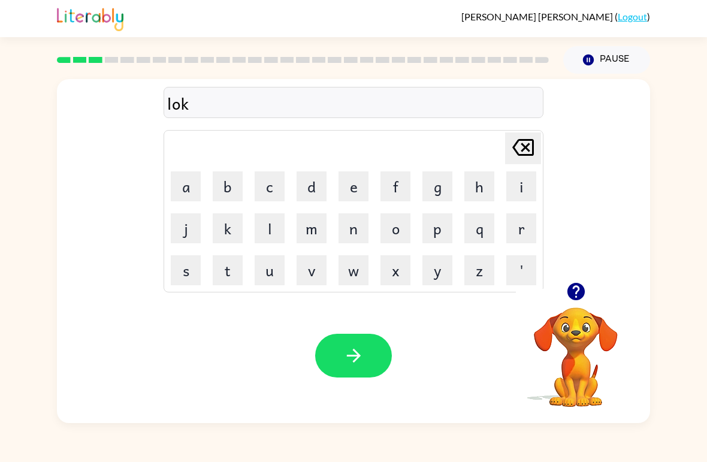
click at [350, 190] on button "e" at bounding box center [353, 186] width 30 height 30
click at [317, 189] on button "d" at bounding box center [311, 186] width 30 height 30
click at [356, 354] on icon "button" at bounding box center [353, 355] width 21 height 21
click at [229, 276] on button "t" at bounding box center [228, 270] width 30 height 30
click at [347, 272] on button "w" at bounding box center [353, 270] width 30 height 30
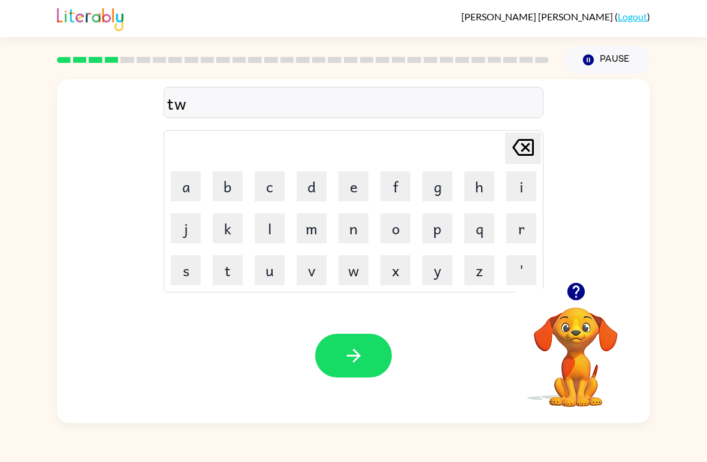
click at [517, 192] on button "i" at bounding box center [521, 186] width 30 height 30
click at [353, 228] on button "n" at bounding box center [353, 228] width 30 height 30
click at [345, 329] on div "Your browser must support playing .mp4 files to use Literably. Please try using…" at bounding box center [353, 355] width 593 height 135
click at [364, 364] on button "button" at bounding box center [353, 356] width 77 height 44
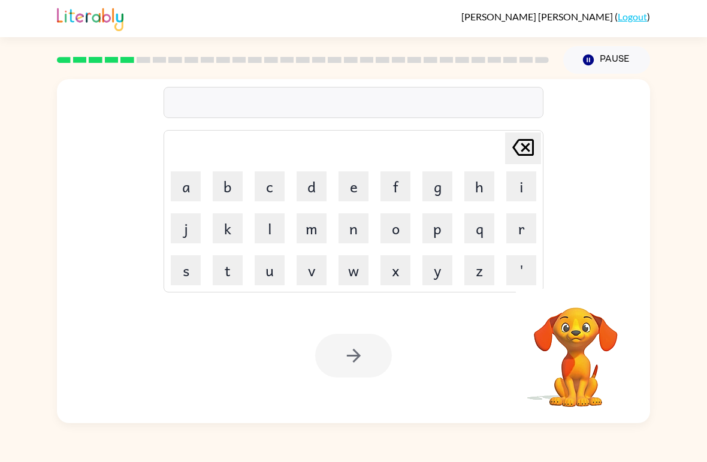
click at [362, 221] on button "n" at bounding box center [353, 228] width 30 height 30
click at [354, 180] on button "e" at bounding box center [353, 186] width 30 height 30
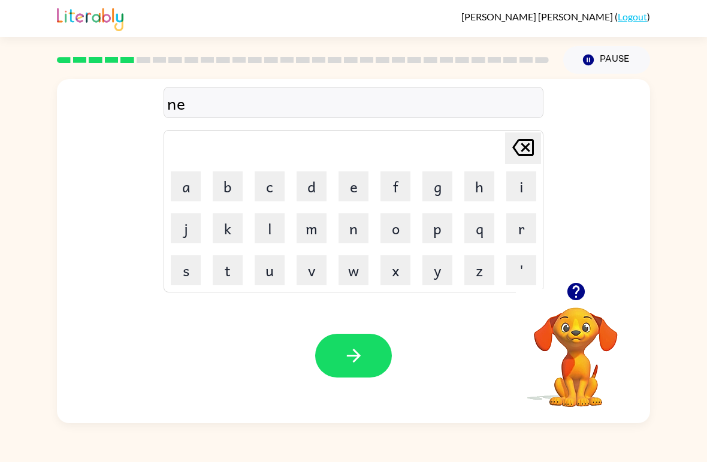
click at [194, 180] on button "a" at bounding box center [186, 186] width 30 height 30
click at [517, 227] on button "r" at bounding box center [521, 228] width 30 height 30
click at [274, 231] on button "l" at bounding box center [270, 228] width 30 height 30
click at [516, 184] on button "i" at bounding box center [521, 186] width 30 height 30
click at [525, 151] on icon "[PERSON_NAME] last character input" at bounding box center [522, 147] width 29 height 29
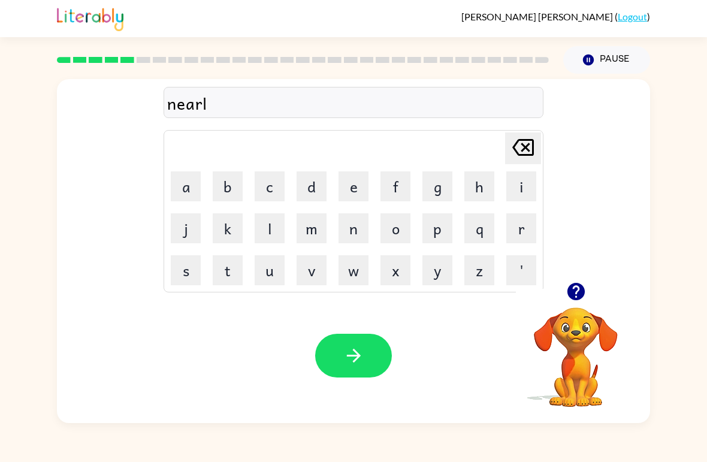
click at [438, 271] on button "y" at bounding box center [437, 270] width 30 height 30
click at [378, 350] on button "button" at bounding box center [353, 356] width 77 height 44
click at [223, 180] on button "b" at bounding box center [228, 186] width 30 height 30
click at [372, 167] on td "e" at bounding box center [353, 186] width 41 height 41
click at [364, 187] on button "e" at bounding box center [353, 186] width 30 height 30
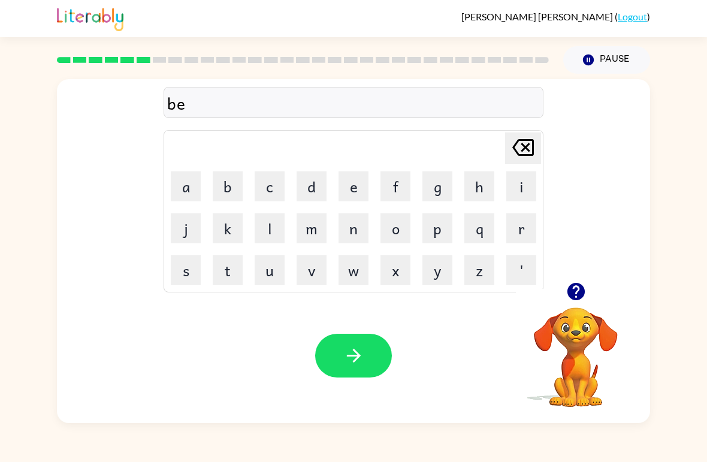
click at [484, 179] on button "h" at bounding box center [479, 186] width 30 height 30
click at [532, 178] on button "i" at bounding box center [521, 186] width 30 height 30
click at [349, 224] on button "n" at bounding box center [353, 228] width 30 height 30
click at [313, 187] on button "d" at bounding box center [311, 186] width 30 height 30
click at [365, 352] on button "button" at bounding box center [353, 356] width 77 height 44
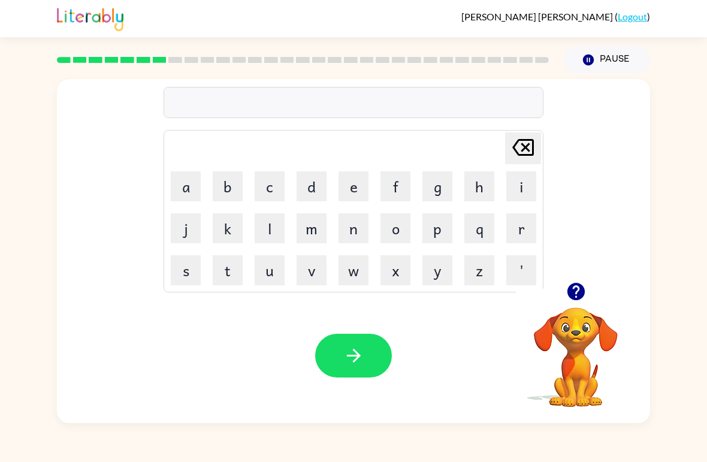
click at [619, 295] on div at bounding box center [576, 291] width 120 height 31
click at [590, 292] on button "button" at bounding box center [576, 291] width 31 height 31
click at [226, 271] on button "t" at bounding box center [228, 270] width 30 height 30
click at [526, 226] on button "r" at bounding box center [521, 228] width 30 height 30
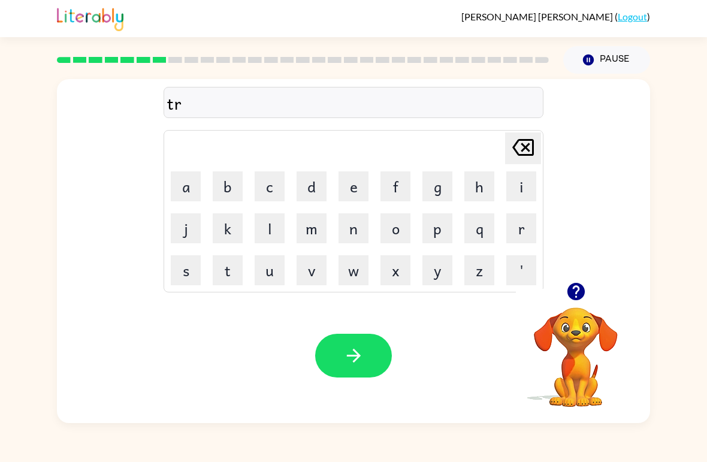
click at [519, 188] on button "i" at bounding box center [521, 186] width 30 height 30
click at [272, 180] on button "c" at bounding box center [270, 186] width 30 height 30
click at [228, 228] on button "k" at bounding box center [228, 228] width 30 height 30
click at [266, 227] on button "l" at bounding box center [270, 228] width 30 height 30
click at [356, 194] on button "e" at bounding box center [353, 186] width 30 height 30
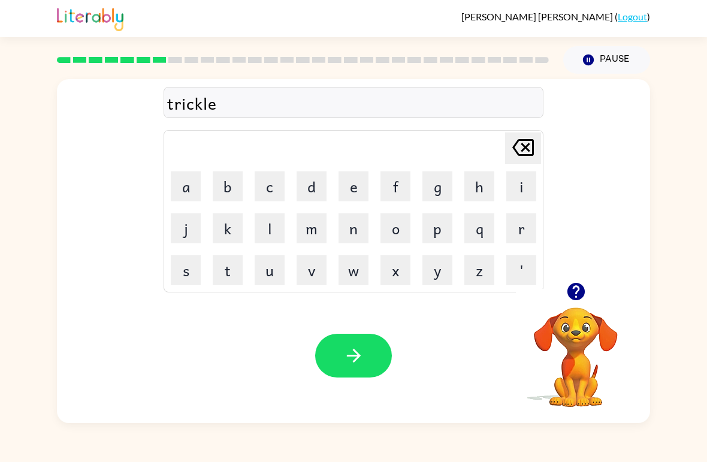
click at [335, 359] on button "button" at bounding box center [353, 356] width 77 height 44
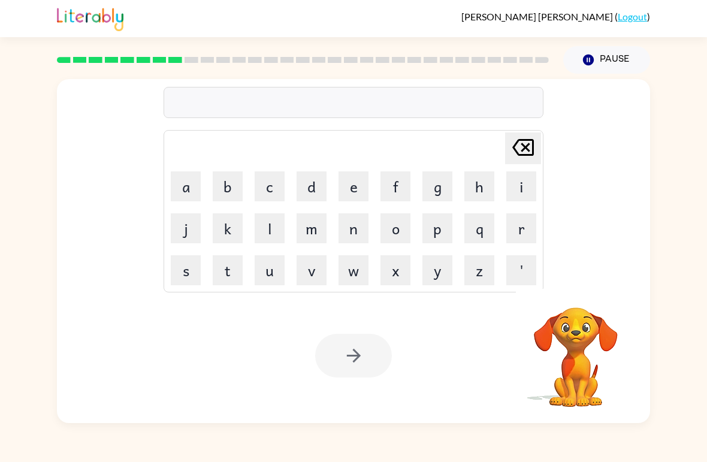
click at [315, 234] on button "m" at bounding box center [311, 228] width 30 height 30
click at [507, 196] on button "i" at bounding box center [521, 186] width 30 height 30
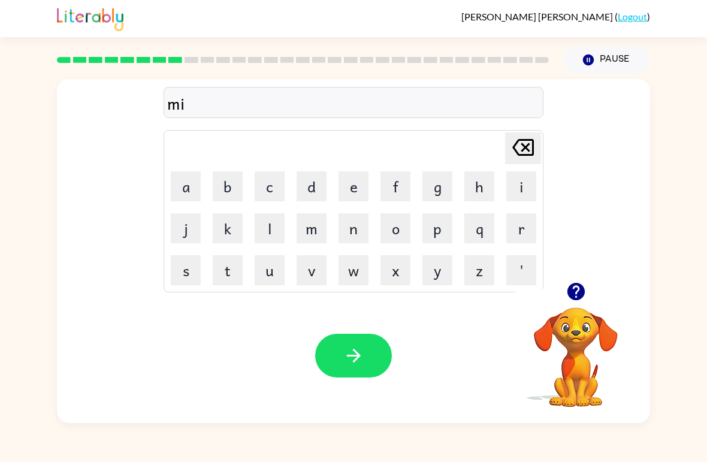
click at [519, 230] on button "r" at bounding box center [521, 228] width 30 height 30
click at [183, 189] on button "a" at bounding box center [186, 186] width 30 height 30
click at [278, 187] on button "c" at bounding box center [270, 186] width 30 height 30
click at [283, 222] on button "l" at bounding box center [270, 228] width 30 height 30
click at [436, 196] on button "g" at bounding box center [437, 186] width 30 height 30
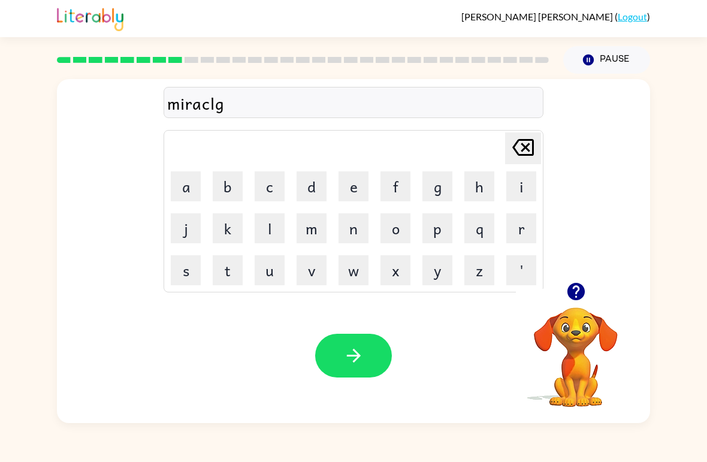
click at [527, 152] on icon "[PERSON_NAME] last character input" at bounding box center [522, 147] width 29 height 29
click at [362, 169] on td "e" at bounding box center [353, 186] width 41 height 41
click at [353, 180] on button "e" at bounding box center [353, 186] width 30 height 30
click at [362, 344] on button "button" at bounding box center [353, 356] width 77 height 44
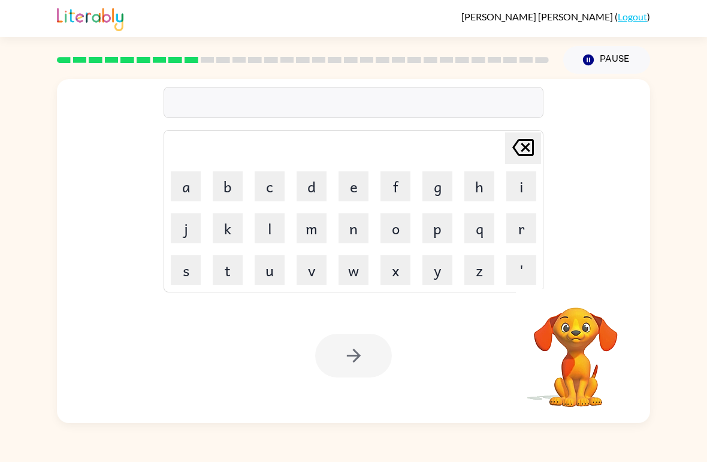
click at [352, 223] on button "n" at bounding box center [353, 228] width 30 height 30
click at [522, 184] on button "i" at bounding box center [521, 186] width 30 height 30
click at [304, 235] on button "m" at bounding box center [311, 228] width 30 height 30
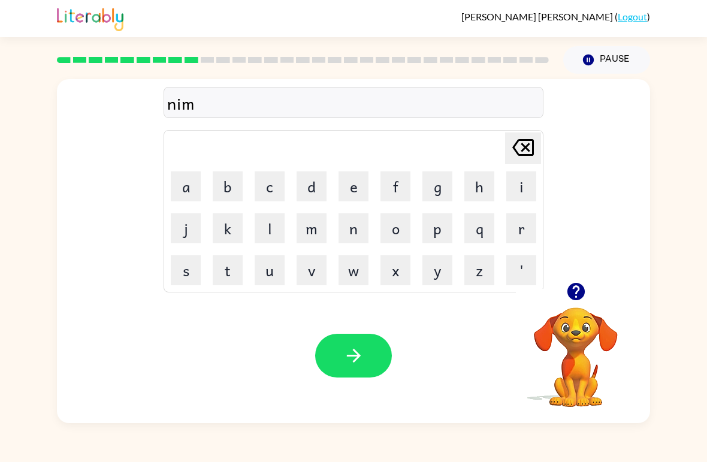
click at [225, 180] on button "b" at bounding box center [228, 186] width 30 height 30
click at [276, 218] on button "l" at bounding box center [270, 228] width 30 height 30
click at [359, 182] on button "e" at bounding box center [353, 186] width 30 height 30
click at [359, 344] on button "button" at bounding box center [353, 356] width 77 height 44
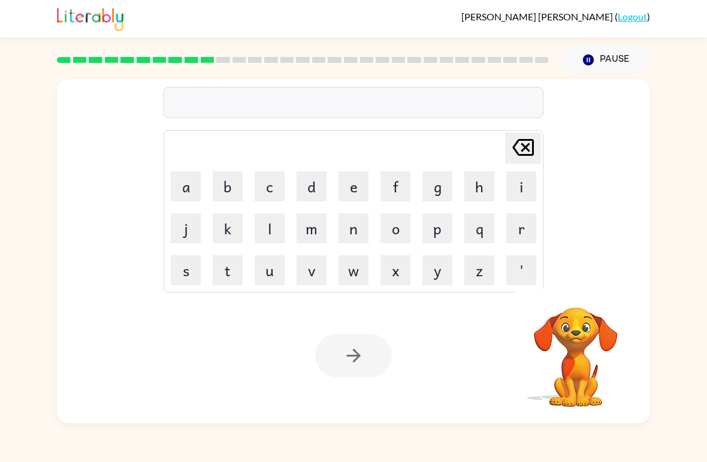
click at [279, 264] on button "u" at bounding box center [270, 270] width 30 height 30
click at [366, 221] on button "n" at bounding box center [353, 228] width 30 height 30
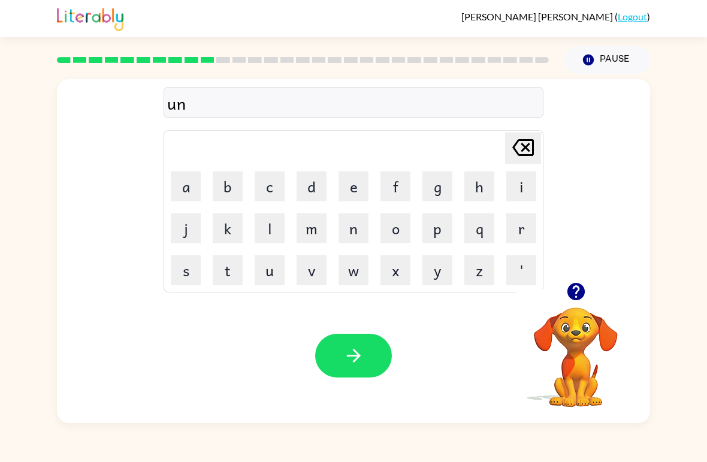
click at [402, 182] on button "f" at bounding box center [395, 186] width 30 height 30
click at [399, 233] on button "o" at bounding box center [395, 228] width 30 height 30
click at [267, 227] on button "l" at bounding box center [270, 228] width 30 height 30
click at [316, 186] on button "d" at bounding box center [311, 186] width 30 height 30
click at [354, 352] on icon "button" at bounding box center [353, 355] width 21 height 21
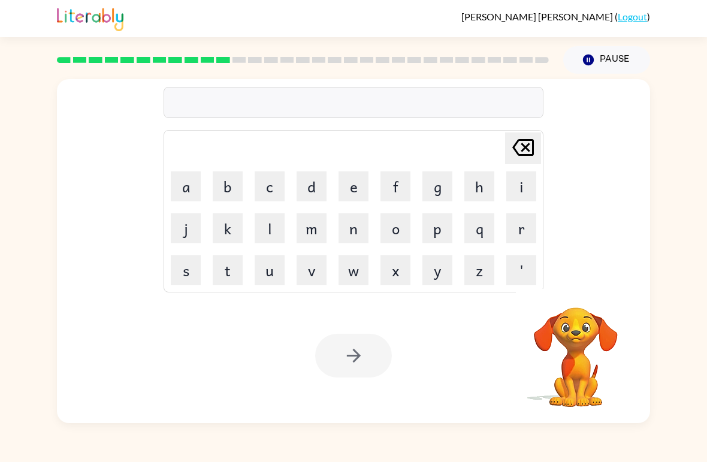
click at [325, 259] on button "v" at bounding box center [311, 270] width 30 height 30
click at [404, 231] on button "o" at bounding box center [395, 228] width 30 height 30
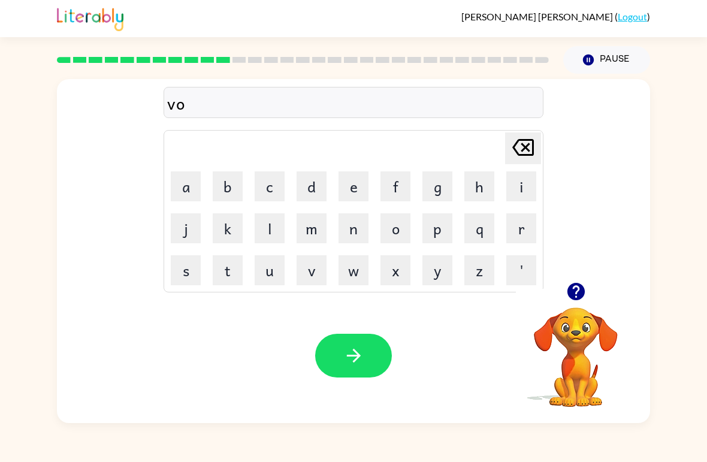
click at [266, 275] on button "u" at bounding box center [270, 270] width 30 height 30
click at [223, 274] on button "t" at bounding box center [228, 270] width 30 height 30
click at [358, 186] on button "e" at bounding box center [353, 186] width 30 height 30
click at [352, 358] on icon "button" at bounding box center [353, 355] width 21 height 21
click at [223, 190] on button "b" at bounding box center [228, 186] width 30 height 30
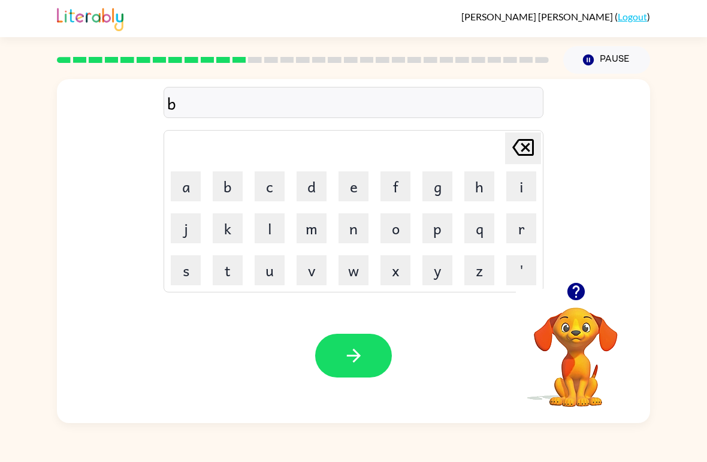
click at [355, 195] on button "e" at bounding box center [353, 186] width 30 height 30
click at [316, 182] on button "d" at bounding box center [311, 186] width 30 height 30
click at [610, 57] on button "Pause Pause" at bounding box center [606, 60] width 87 height 28
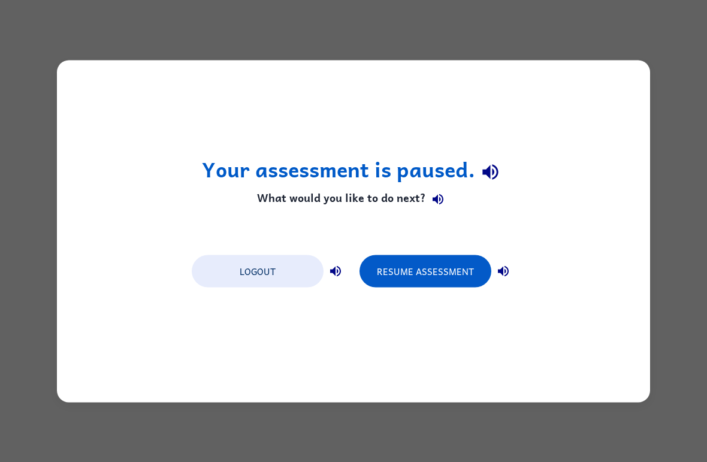
click at [272, 269] on button "Logout" at bounding box center [258, 271] width 132 height 32
